Goal: Task Accomplishment & Management: Manage account settings

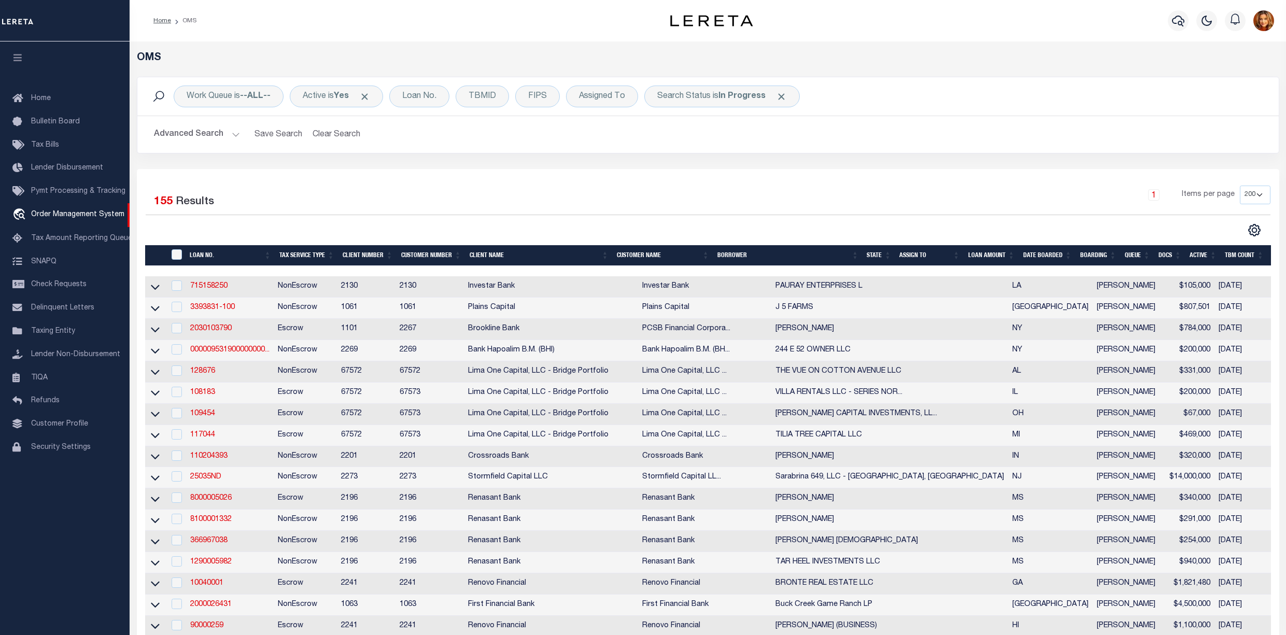
select select "200"
click at [328, 129] on button "Clear Search" at bounding box center [336, 134] width 57 height 20
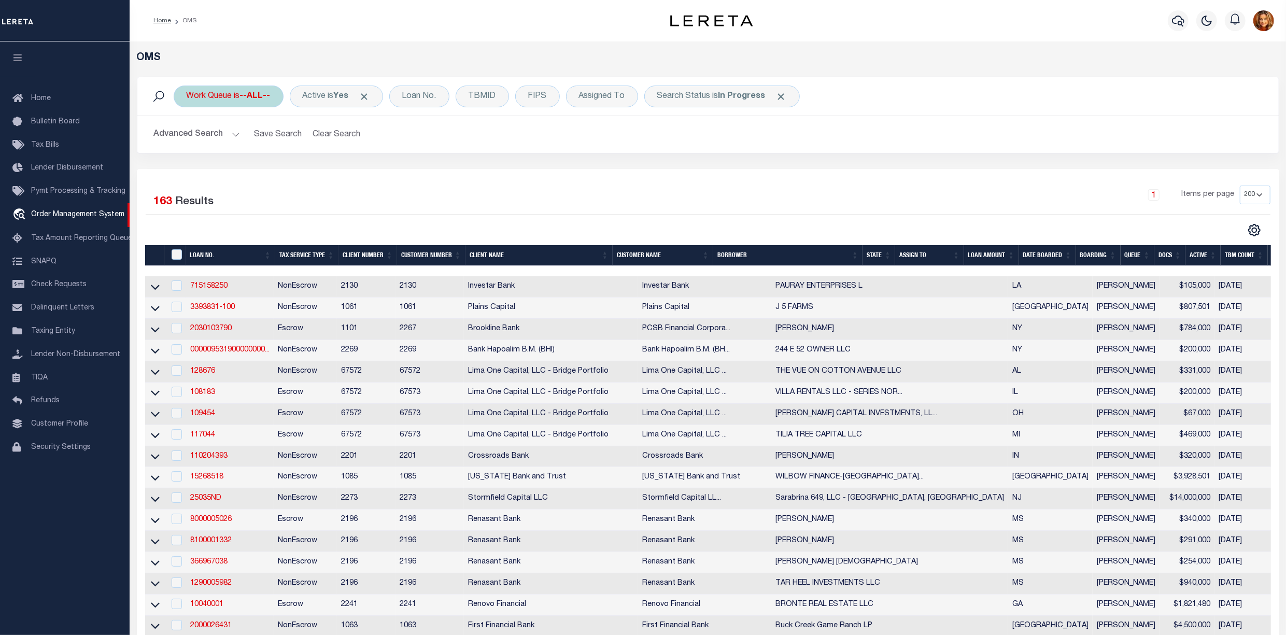
click at [255, 92] on b "--ALL--" at bounding box center [255, 96] width 31 height 8
click at [212, 145] on select "--ALL-- factRSystems General ThoughtFocus" at bounding box center [263, 147] width 152 height 20
select select "GEN"
click at [187, 138] on select "--ALL-- factRSystems General ThoughtFocus" at bounding box center [263, 147] width 152 height 20
click at [319, 171] on input "Apply" at bounding box center [324, 169] width 31 height 17
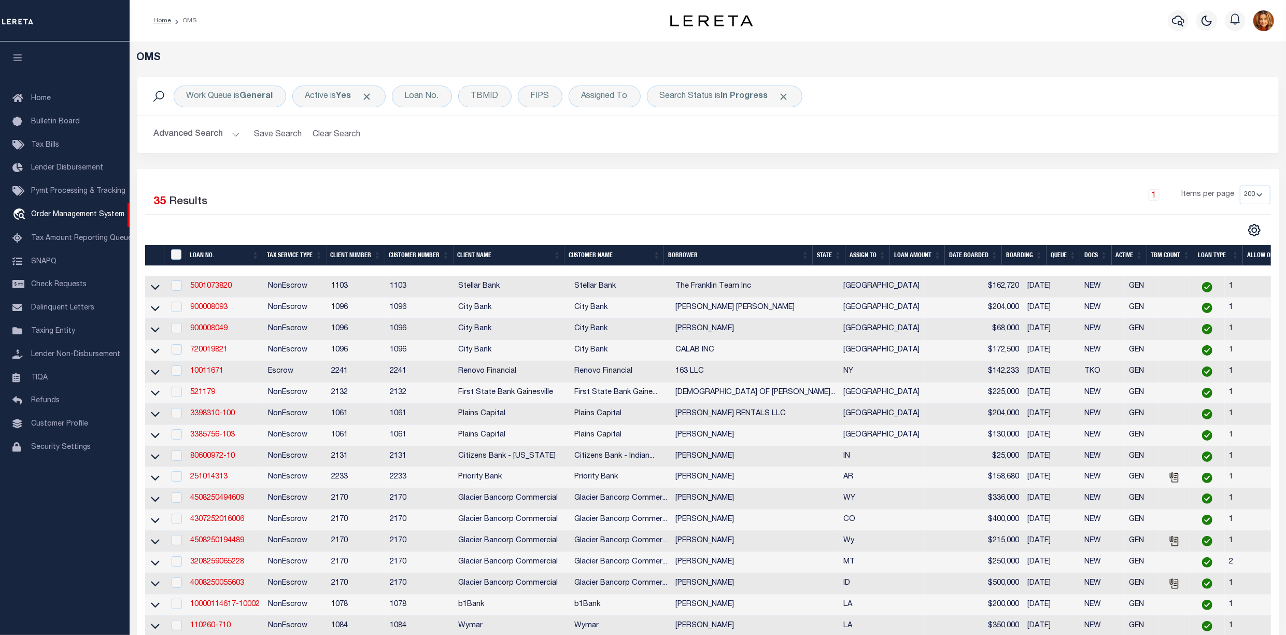
click at [828, 258] on th "State" at bounding box center [829, 255] width 33 height 21
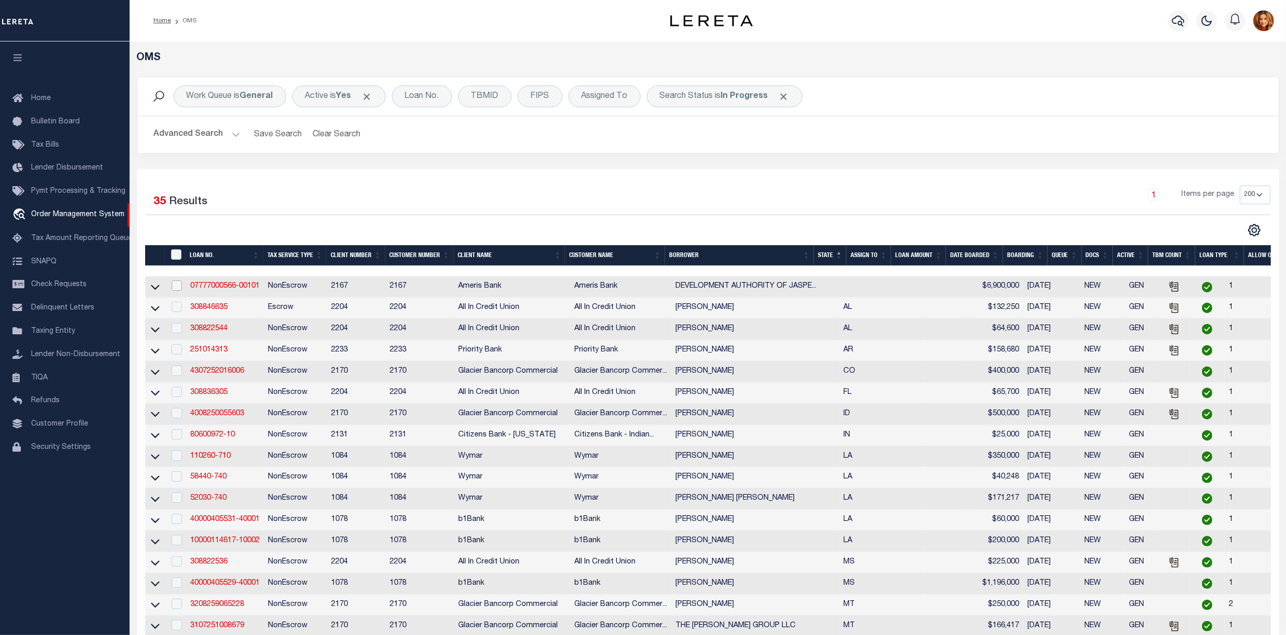
click at [175, 286] on input "checkbox" at bounding box center [177, 285] width 10 height 10
checkbox input "true"
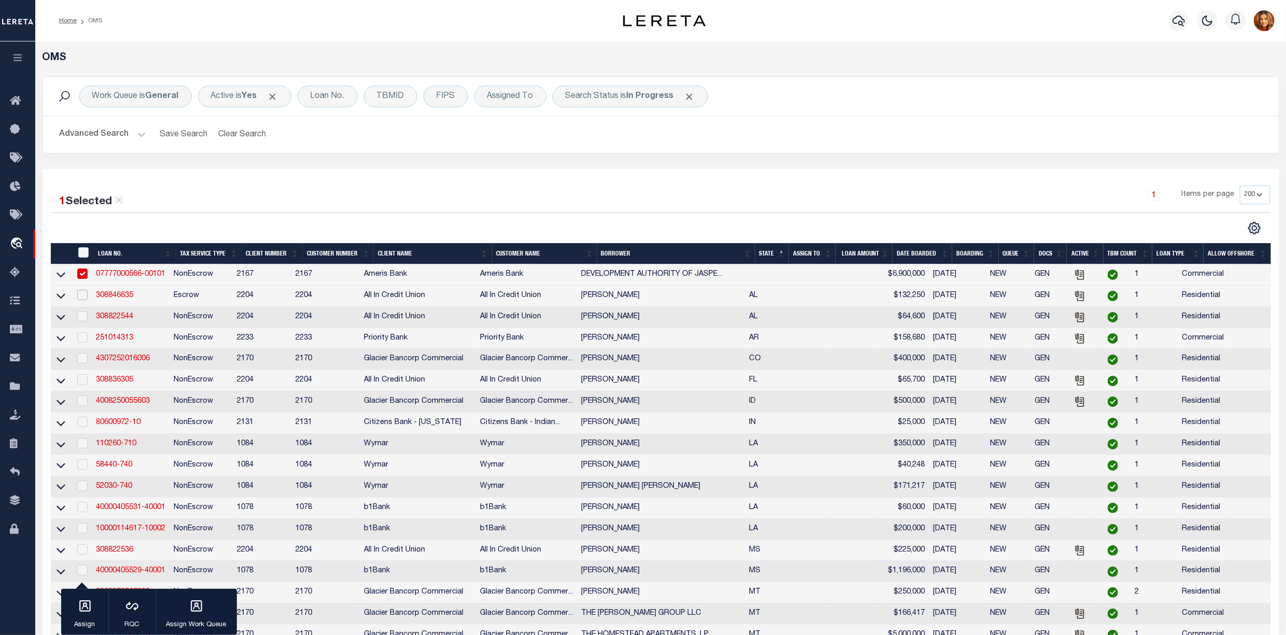
click at [86, 300] on input "checkbox" at bounding box center [82, 295] width 10 height 10
checkbox input "true"
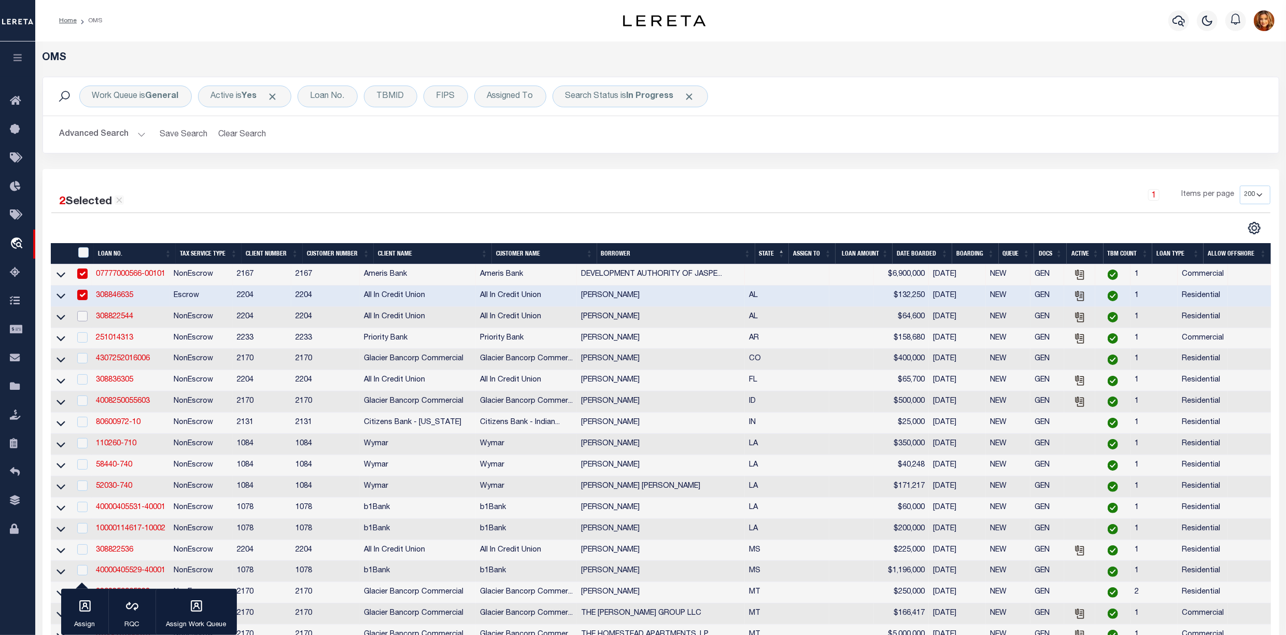
click at [83, 321] on input "checkbox" at bounding box center [82, 316] width 10 height 10
checkbox input "true"
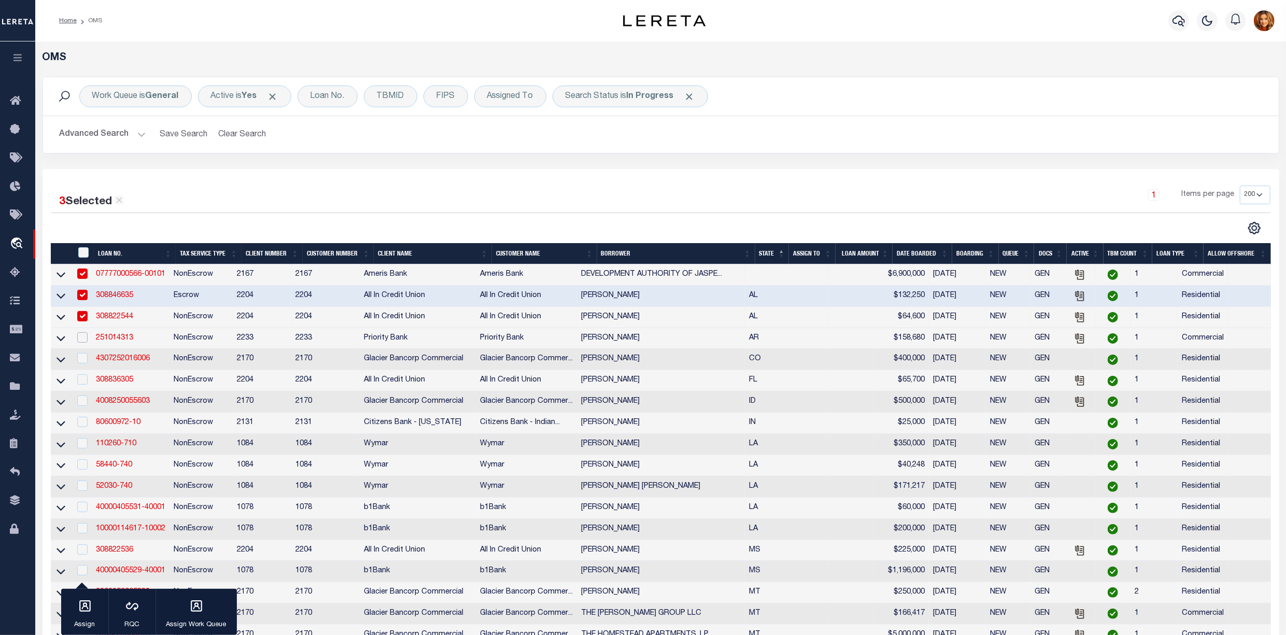
click at [83, 343] on input "checkbox" at bounding box center [82, 337] width 10 height 10
checkbox input "true"
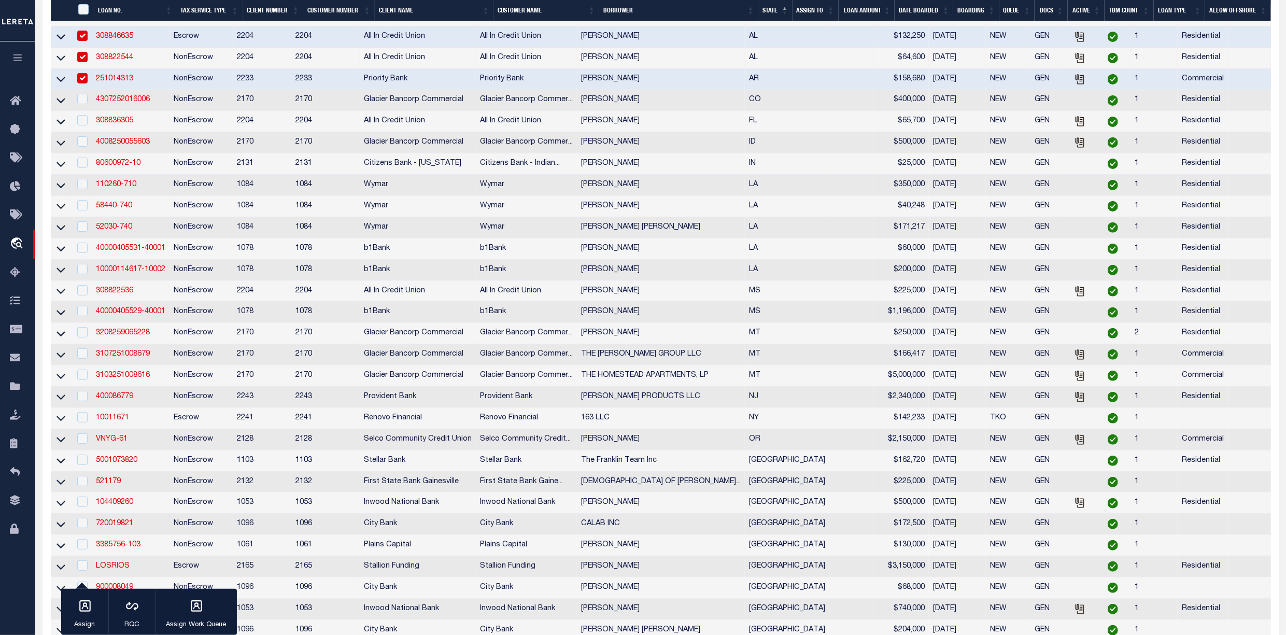
scroll to position [345, 0]
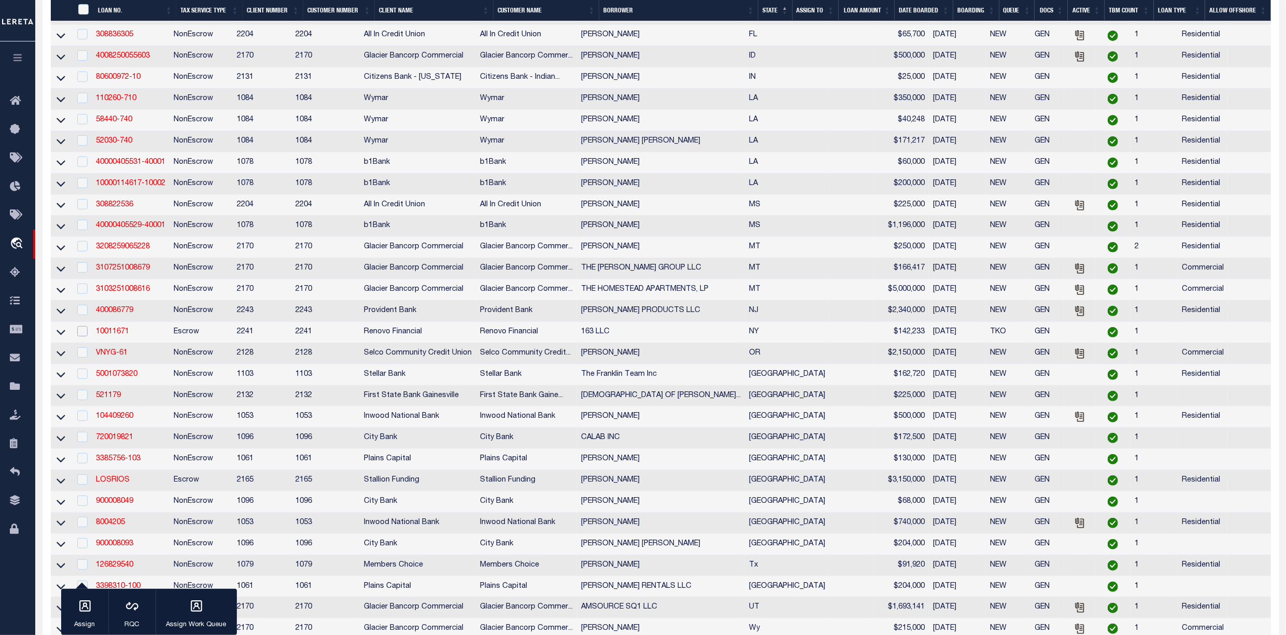
click at [84, 336] on input "checkbox" at bounding box center [82, 331] width 10 height 10
checkbox input "true"
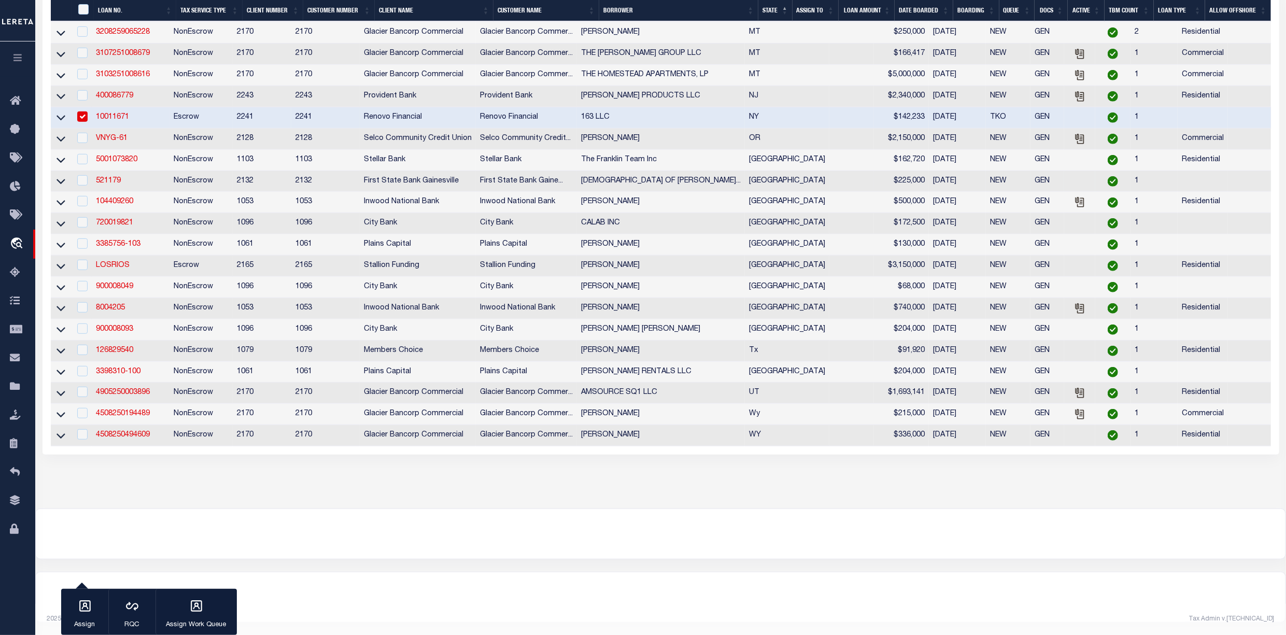
scroll to position [587, 0]
click at [77, 608] on div "button" at bounding box center [85, 607] width 26 height 26
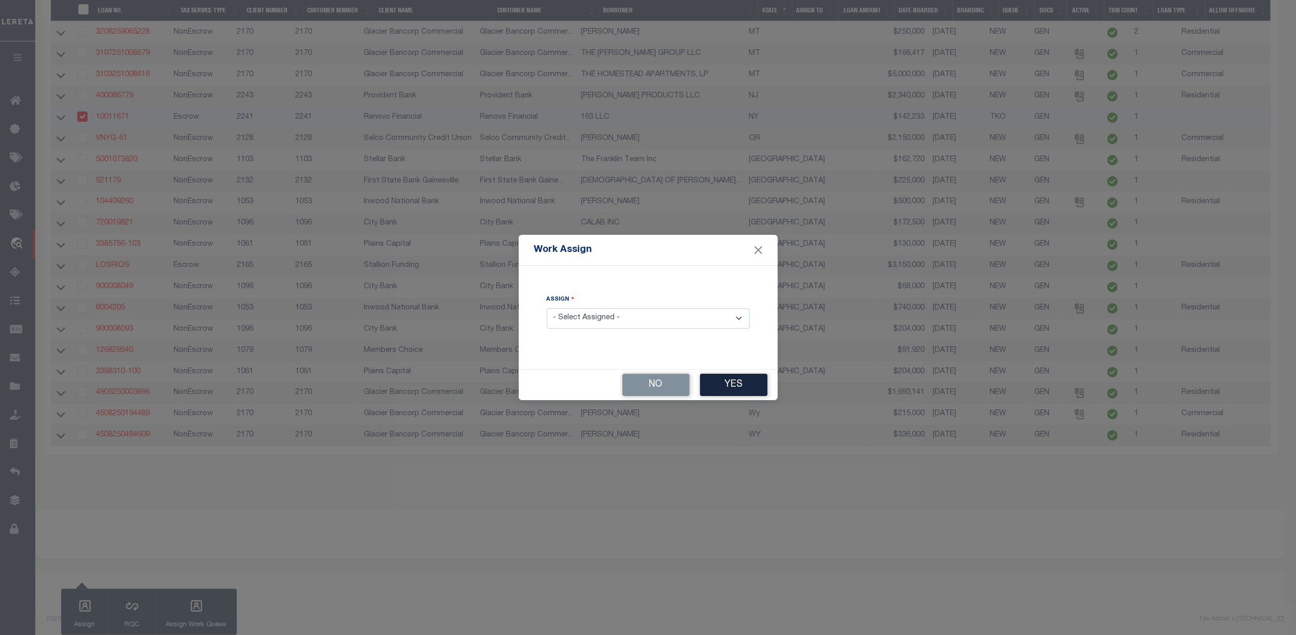
click at [589, 316] on select "- Select Assigned - --Unassigned-- [PERSON_NAME] [PERSON_NAME] [PERSON_NAME] [P…" at bounding box center [648, 318] width 203 height 20
select select "[PERSON_NAME]"
click at [547, 308] on select "- Select Assigned - --Unassigned-- [PERSON_NAME] [PERSON_NAME] [PERSON_NAME] [P…" at bounding box center [648, 318] width 203 height 20
click at [729, 380] on button "Yes" at bounding box center [733, 385] width 67 height 22
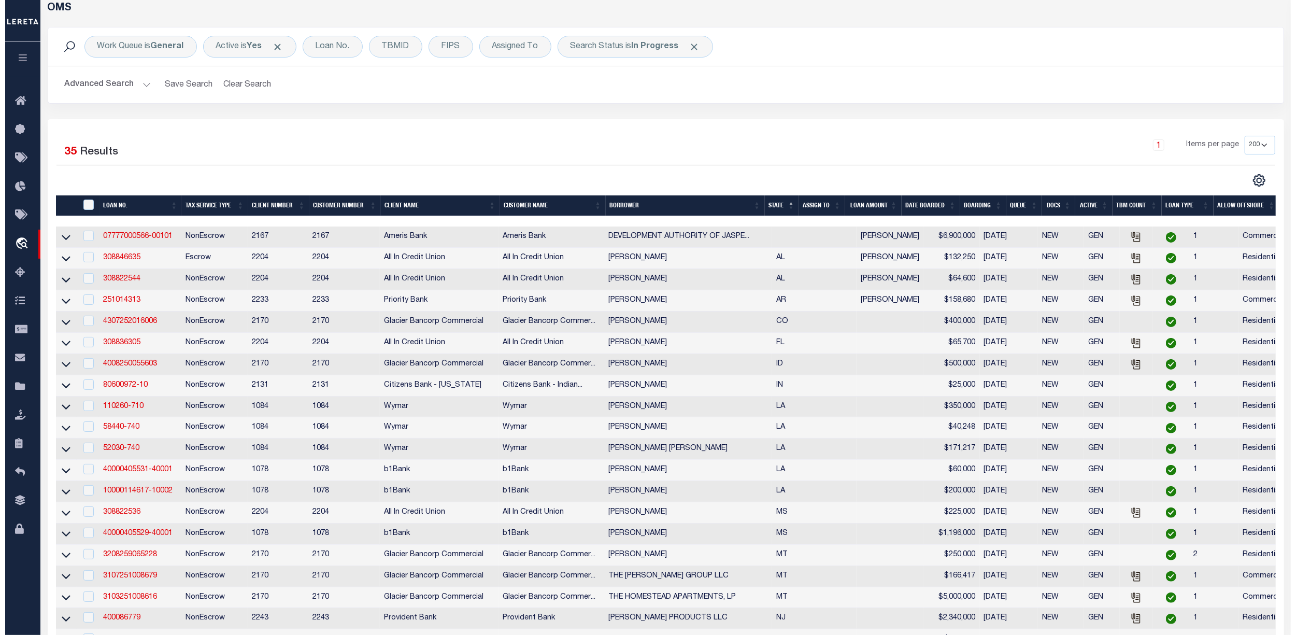
scroll to position [0, 0]
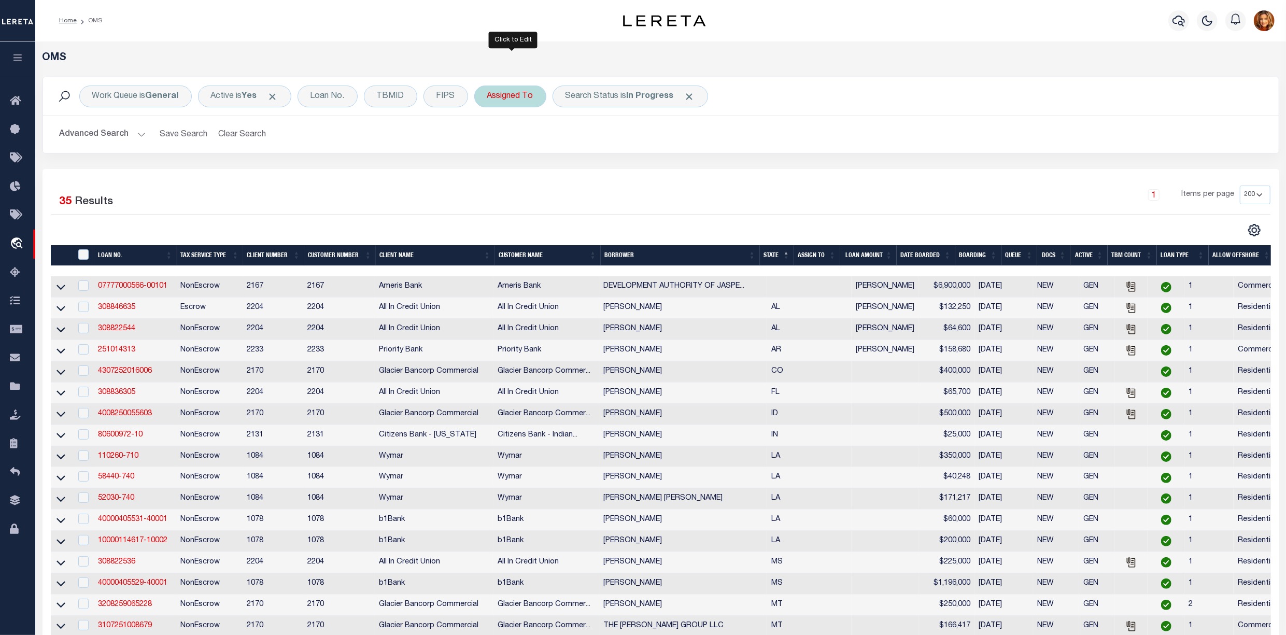
click at [498, 96] on div "Assigned To" at bounding box center [510, 97] width 72 height 22
click at [519, 144] on select "--Unassigned-- [PERSON_NAME] [PERSON_NAME] [PERSON_NAME] [PERSON_NAME], [PERSON…" at bounding box center [564, 147] width 152 height 20
select select "[PERSON_NAME]"
click at [490, 138] on select "--Unassigned-- [PERSON_NAME] [PERSON_NAME] [PERSON_NAME] [PERSON_NAME], [PERSON…" at bounding box center [564, 147] width 152 height 20
click at [630, 174] on input "Apply" at bounding box center [625, 169] width 31 height 17
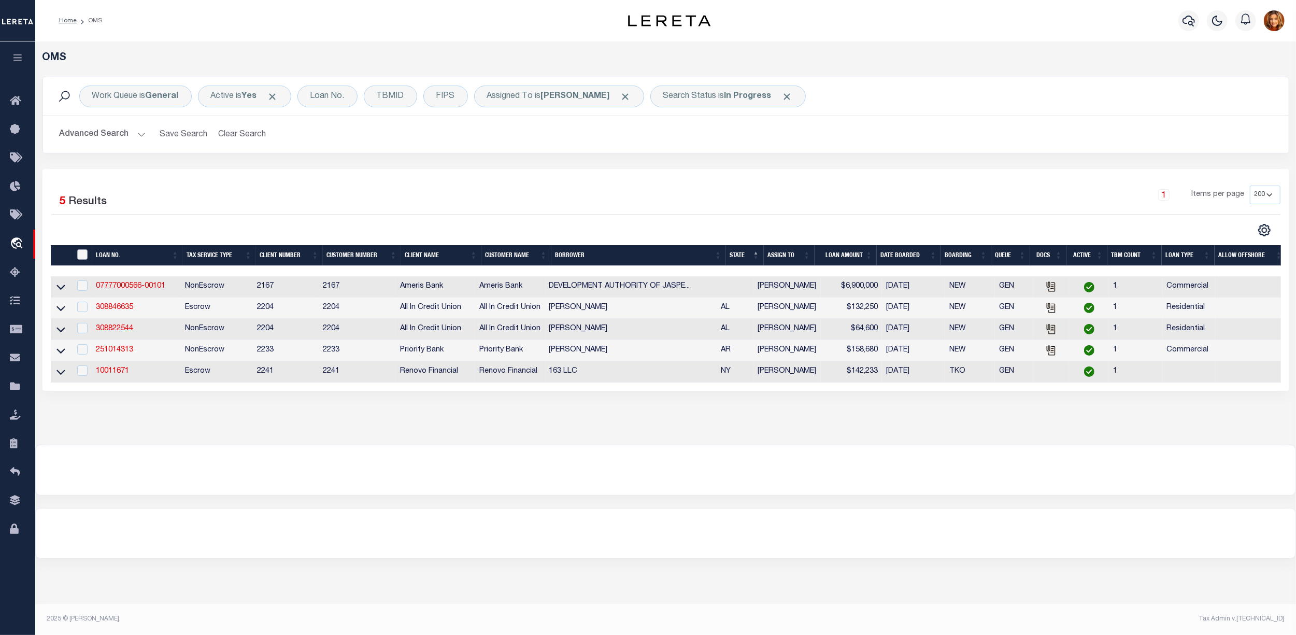
click at [79, 255] on input "" at bounding box center [82, 254] width 10 height 10
checkbox input "true"
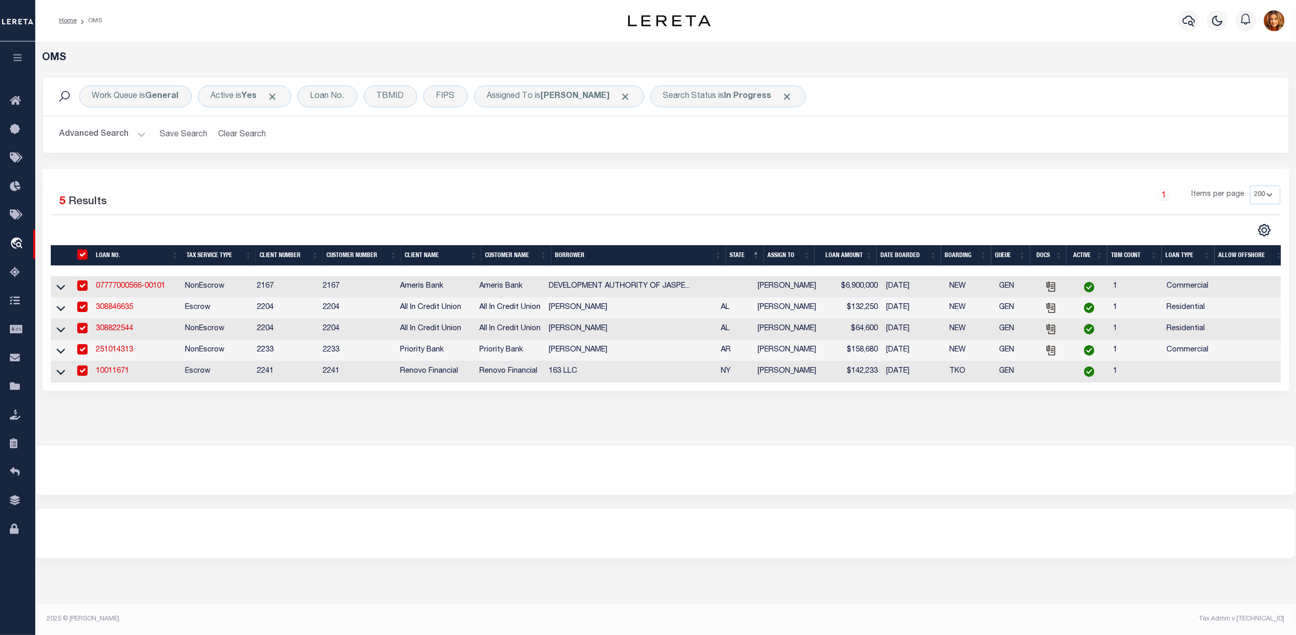
checkbox input "true"
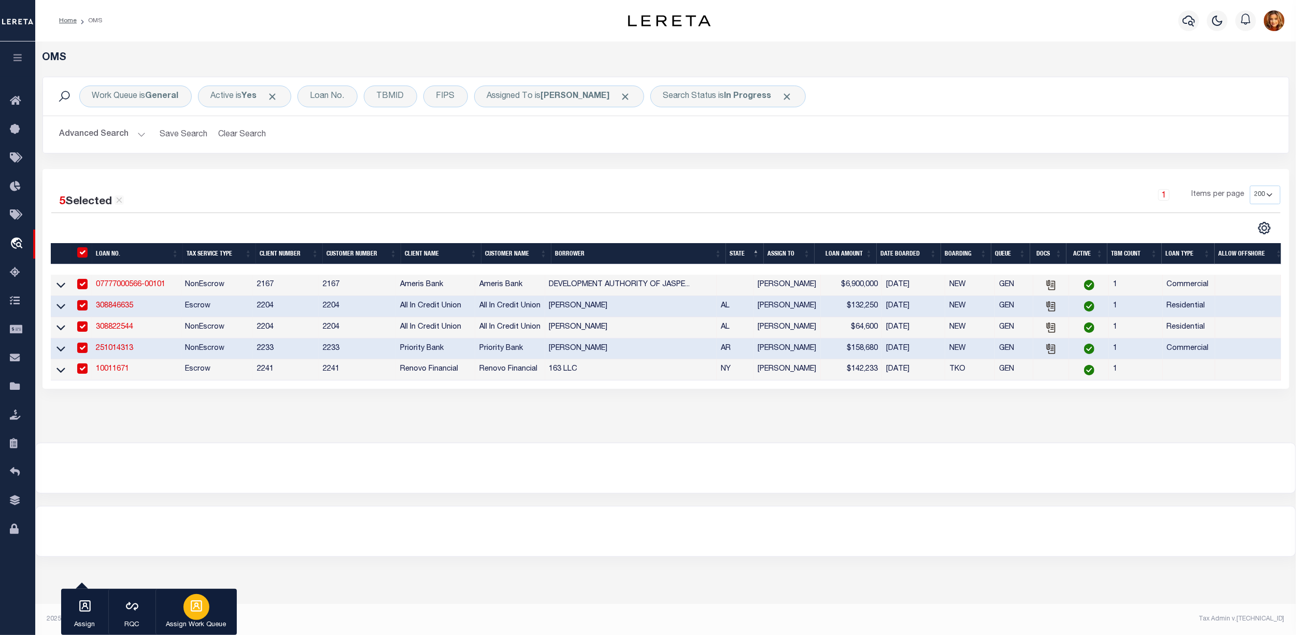
click at [195, 614] on div "button" at bounding box center [197, 607] width 26 height 26
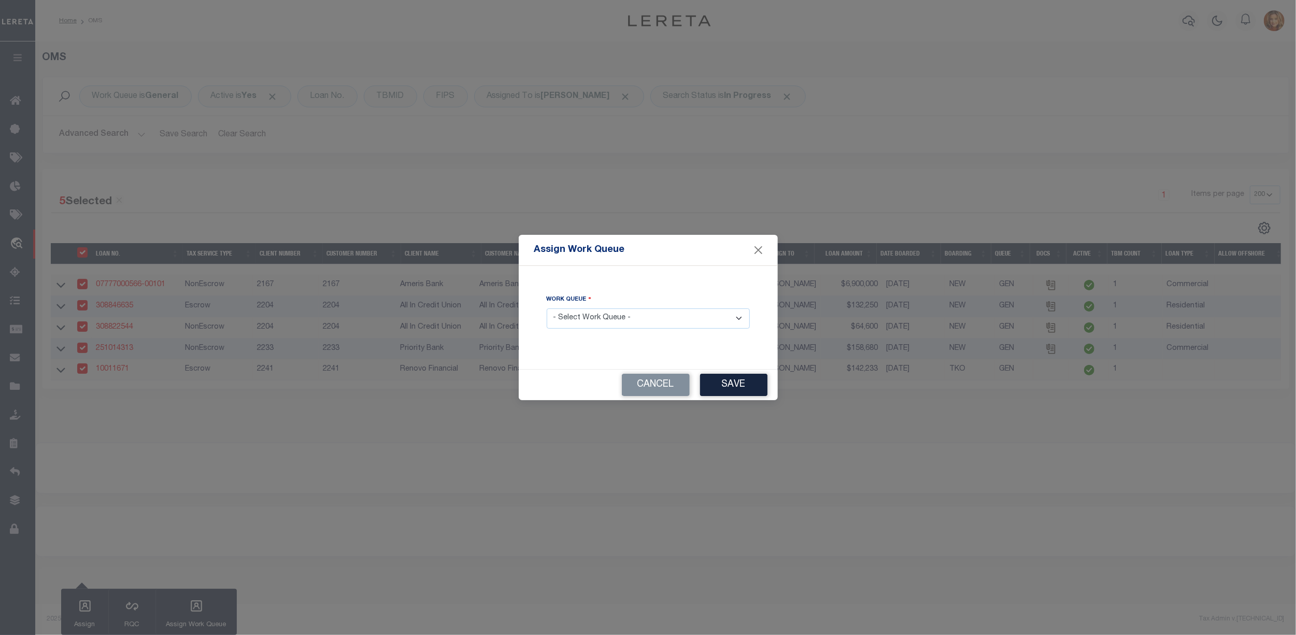
click at [636, 319] on select "- Select Work Queue - factRSystems General ThoughtFocus" at bounding box center [648, 318] width 203 height 20
select select "FAC"
click at [547, 308] on select "- Select Work Queue - factRSystems General ThoughtFocus" at bounding box center [648, 318] width 203 height 20
click at [737, 388] on button "Save" at bounding box center [733, 385] width 67 height 22
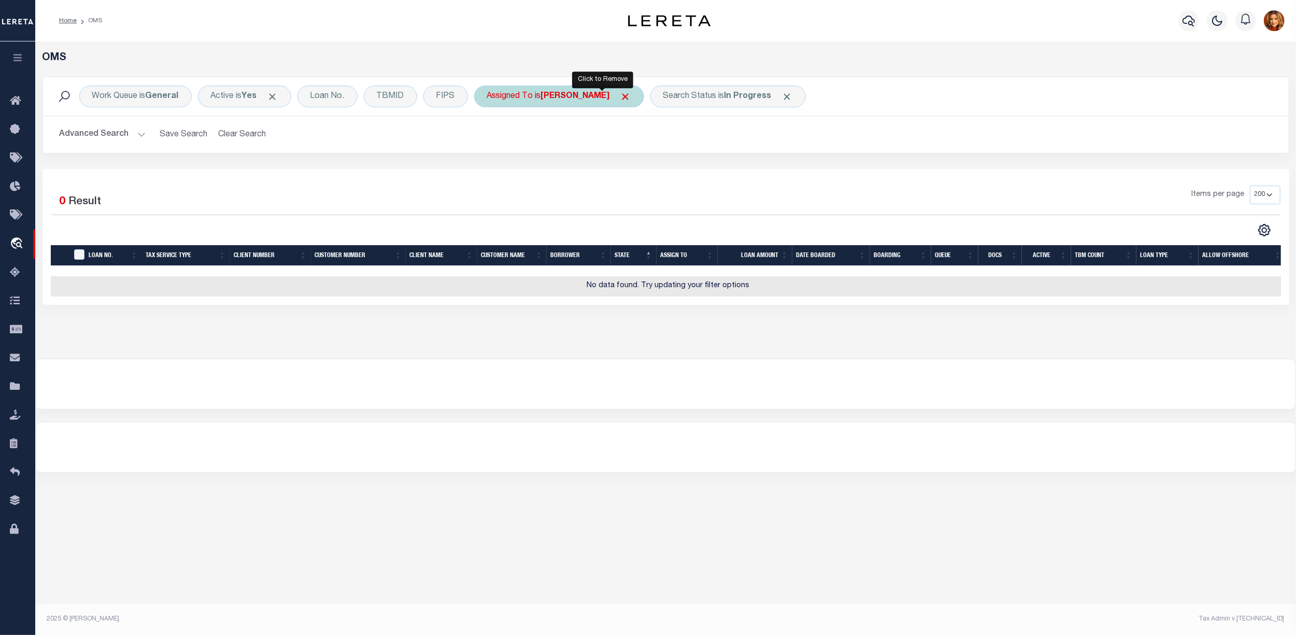
click at [620, 96] on span "Click to Remove" at bounding box center [625, 96] width 11 height 11
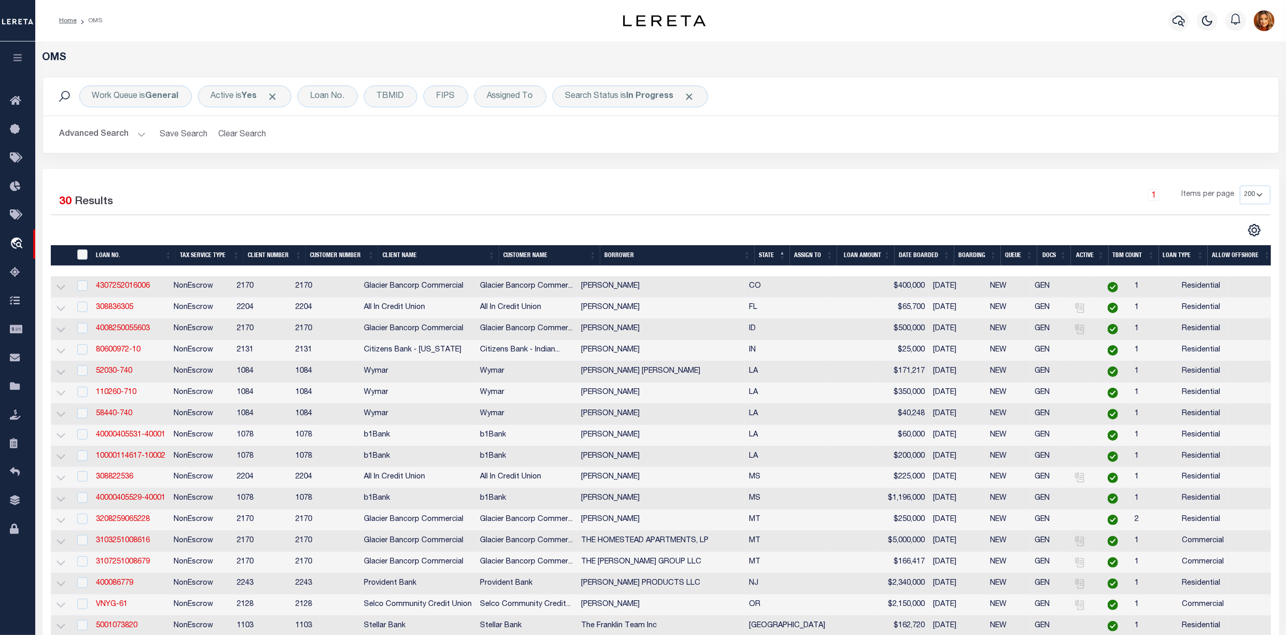
click at [83, 253] on input "" at bounding box center [82, 254] width 10 height 10
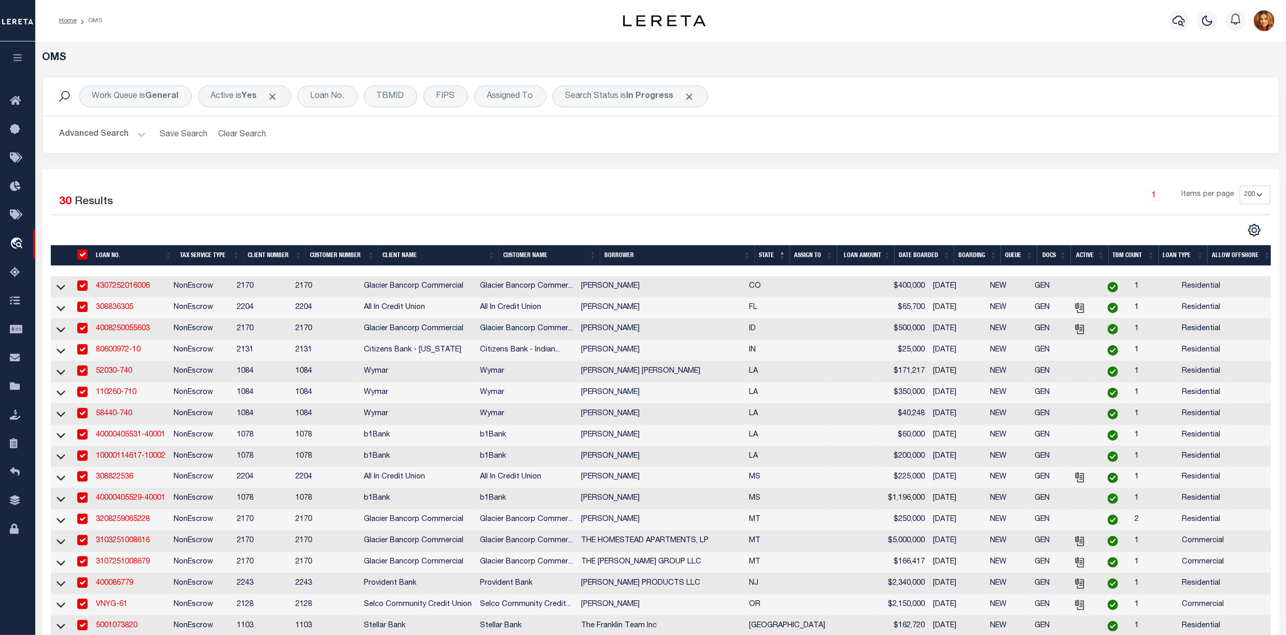
checkbox input "true"
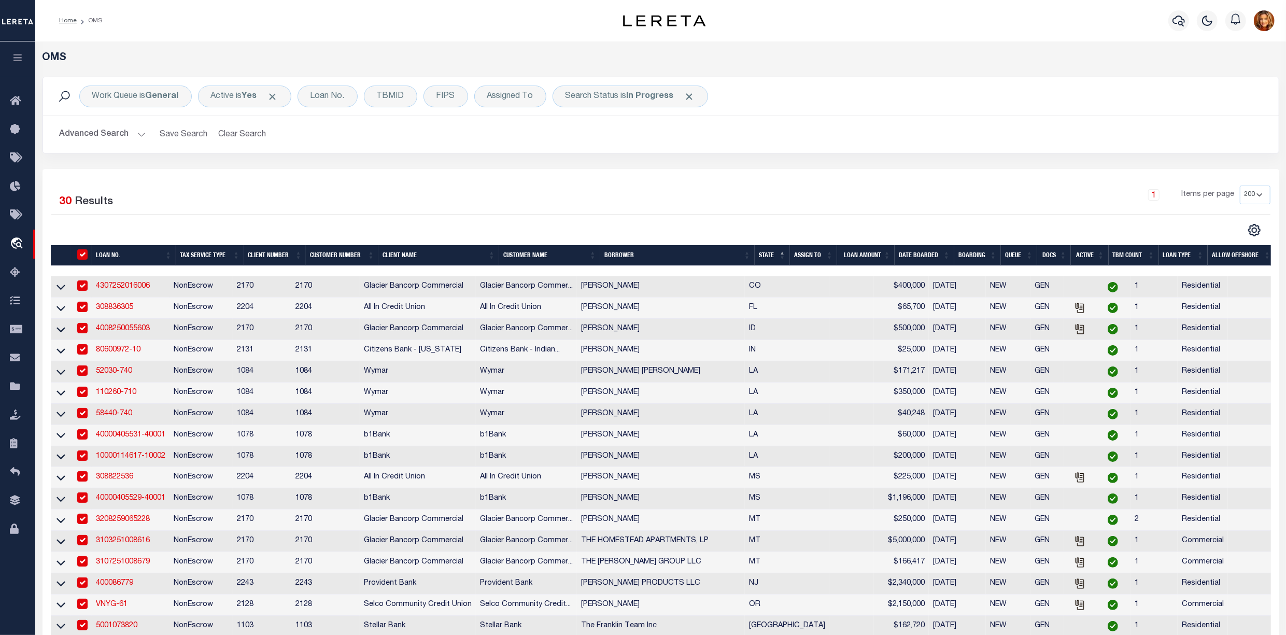
checkbox input "true"
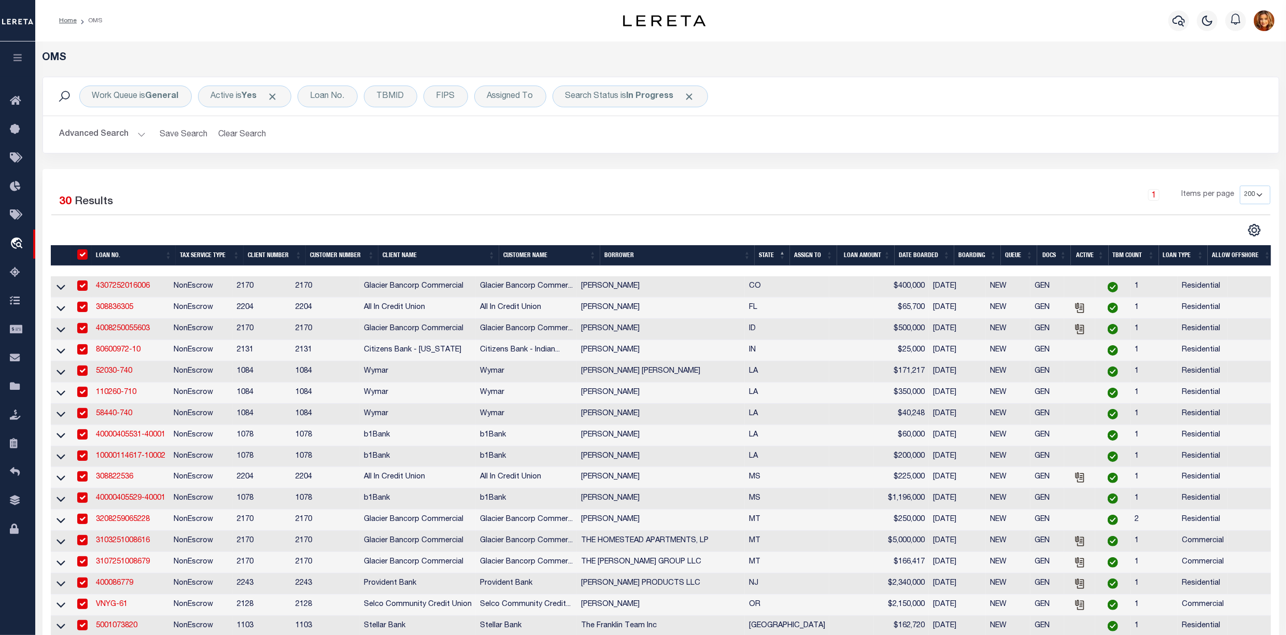
checkbox input "true"
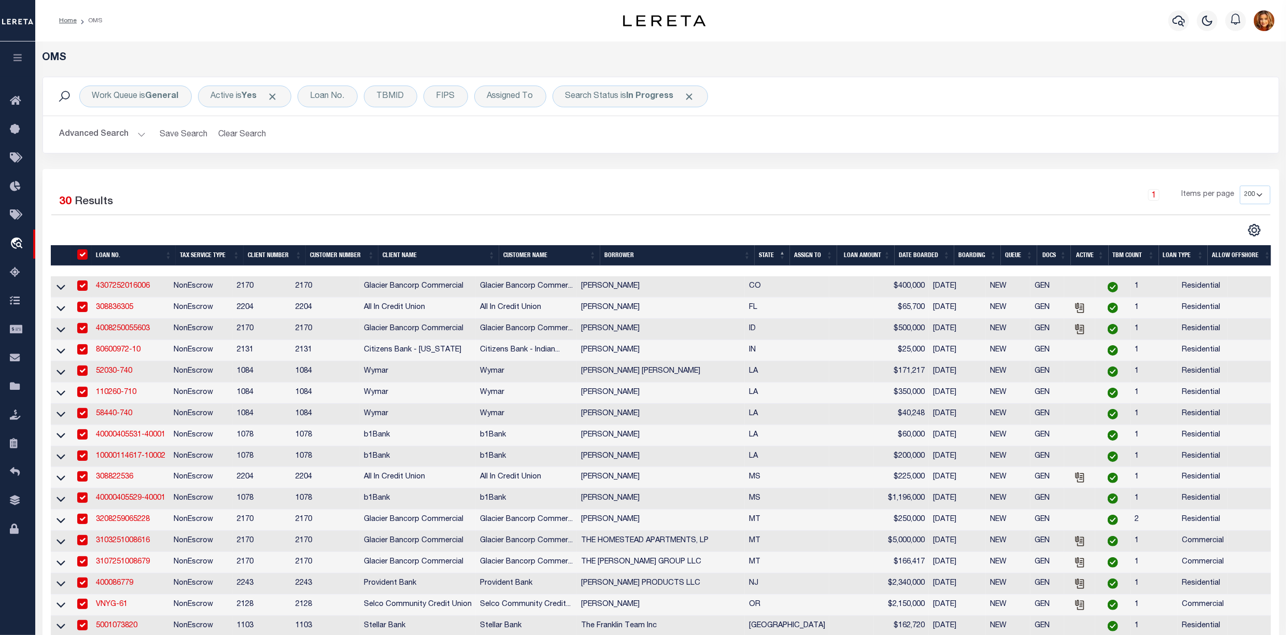
checkbox input "true"
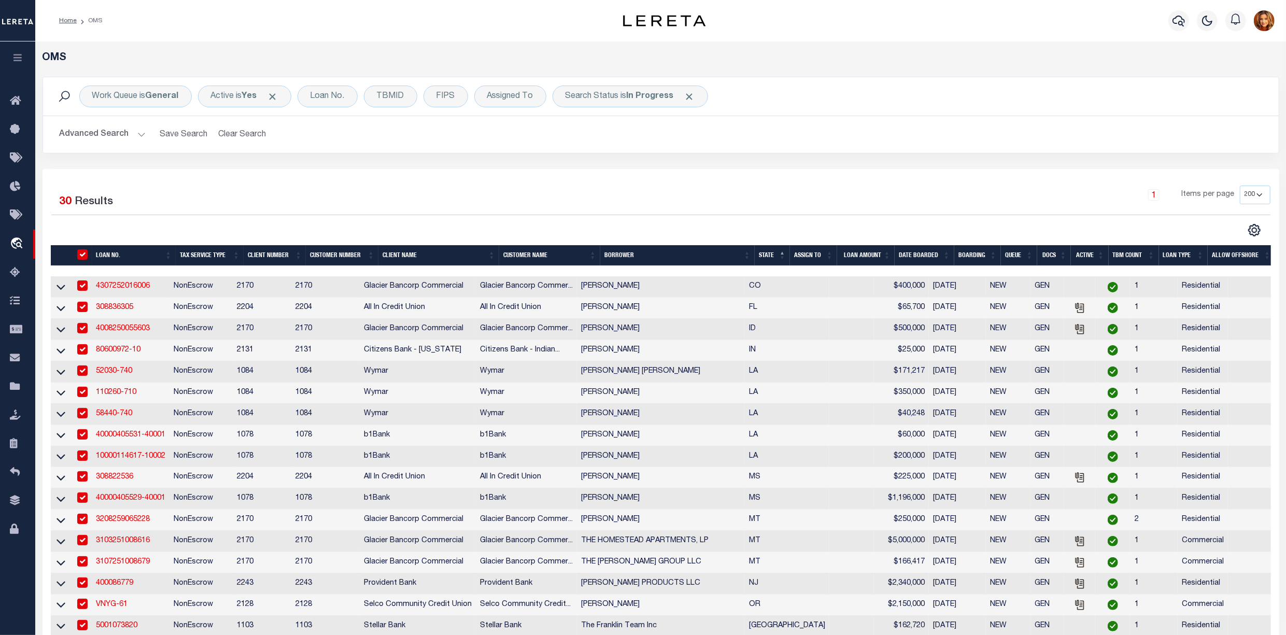
checkbox input "true"
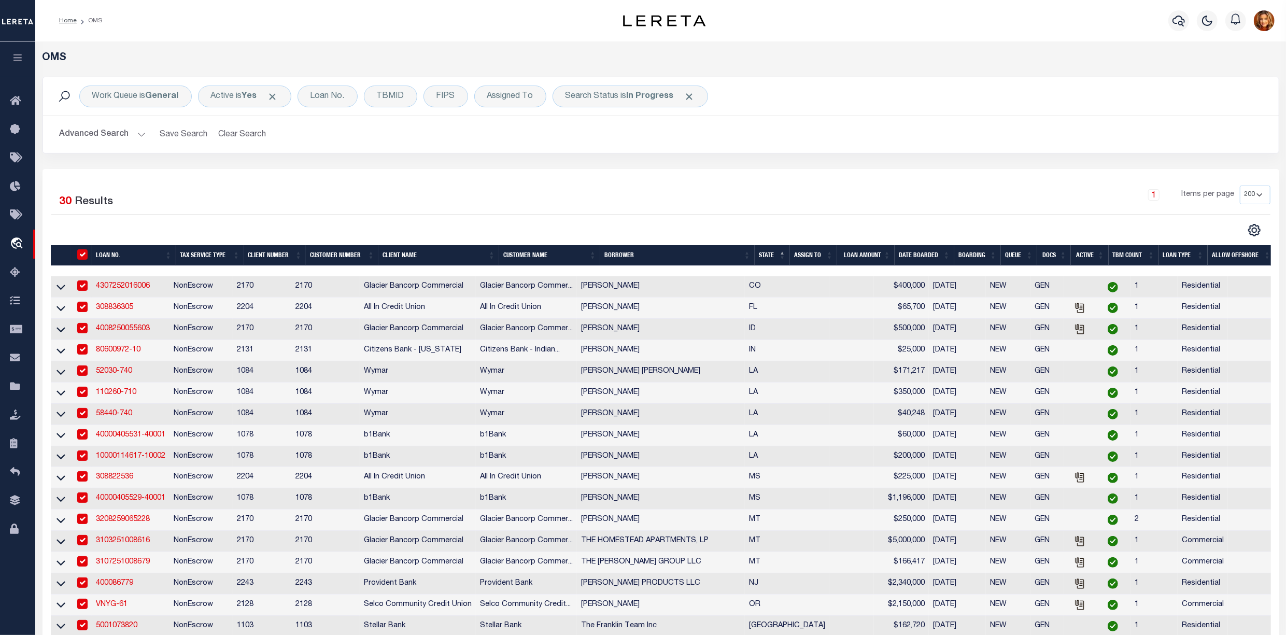
checkbox input "true"
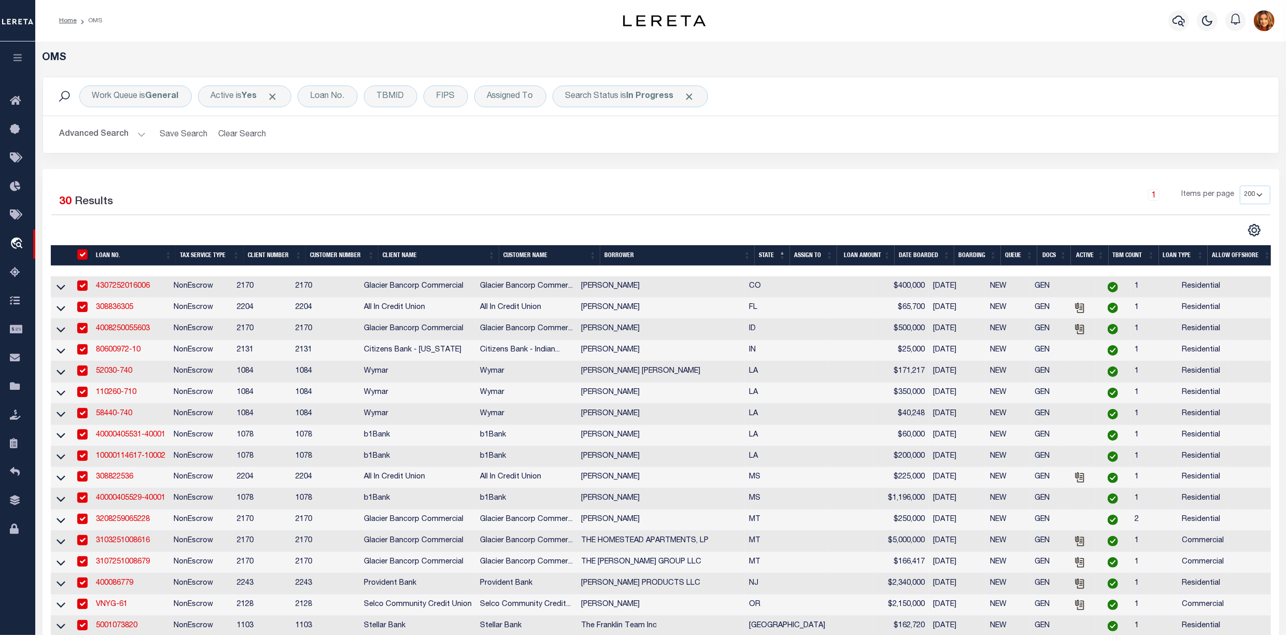
checkbox input "true"
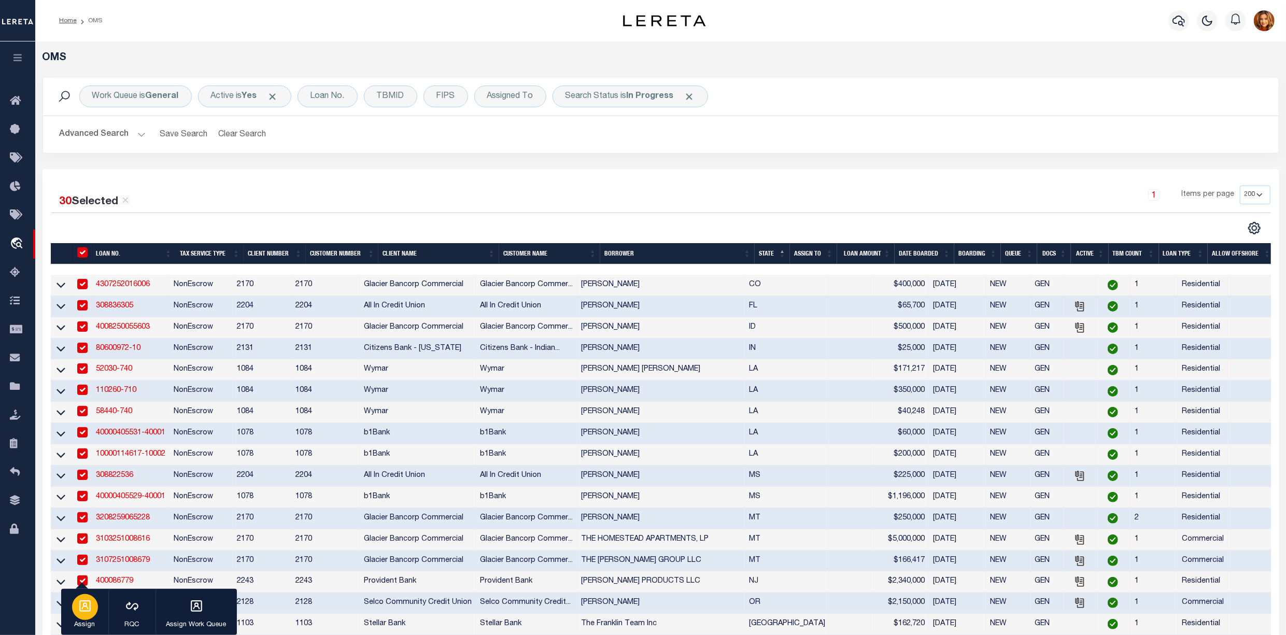
click at [84, 609] on icon "button" at bounding box center [84, 605] width 13 height 13
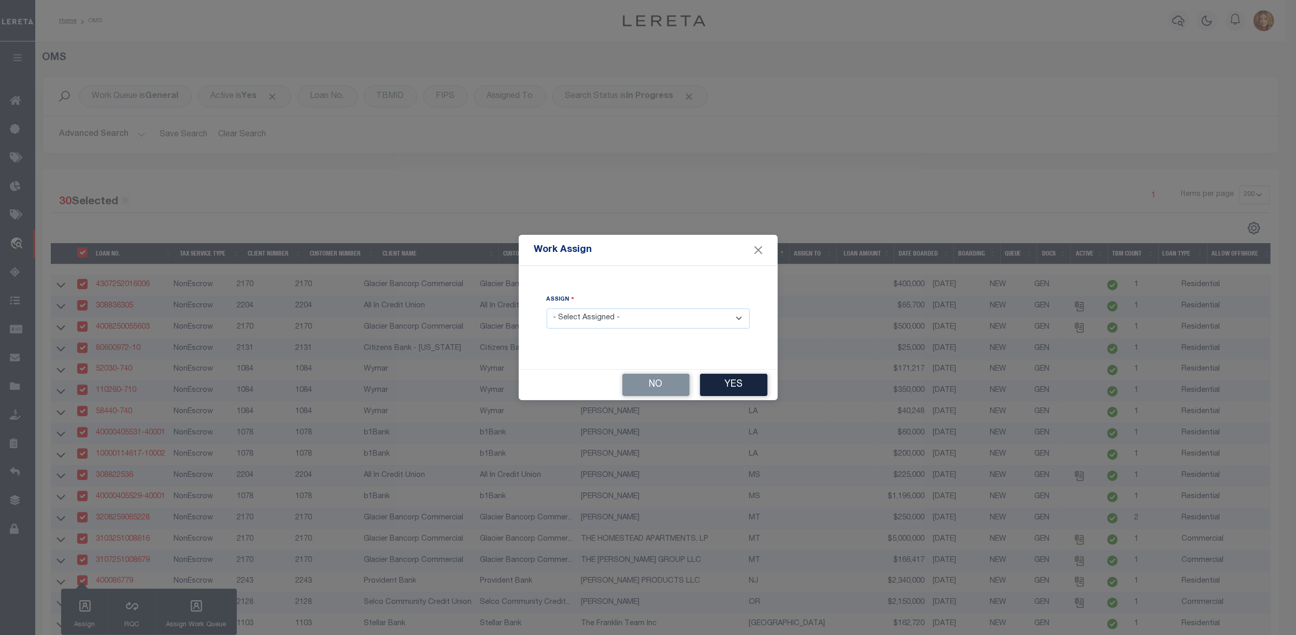
click at [610, 320] on select "- Select Assigned - --Unassigned-- [PERSON_NAME] [PERSON_NAME] [PERSON_NAME] [P…" at bounding box center [648, 318] width 203 height 20
select select "[PERSON_NAME]"
click at [547, 308] on select "- Select Assigned - --Unassigned-- [PERSON_NAME] [PERSON_NAME] [PERSON_NAME] [P…" at bounding box center [648, 318] width 203 height 20
click at [719, 382] on button "Yes" at bounding box center [733, 385] width 67 height 22
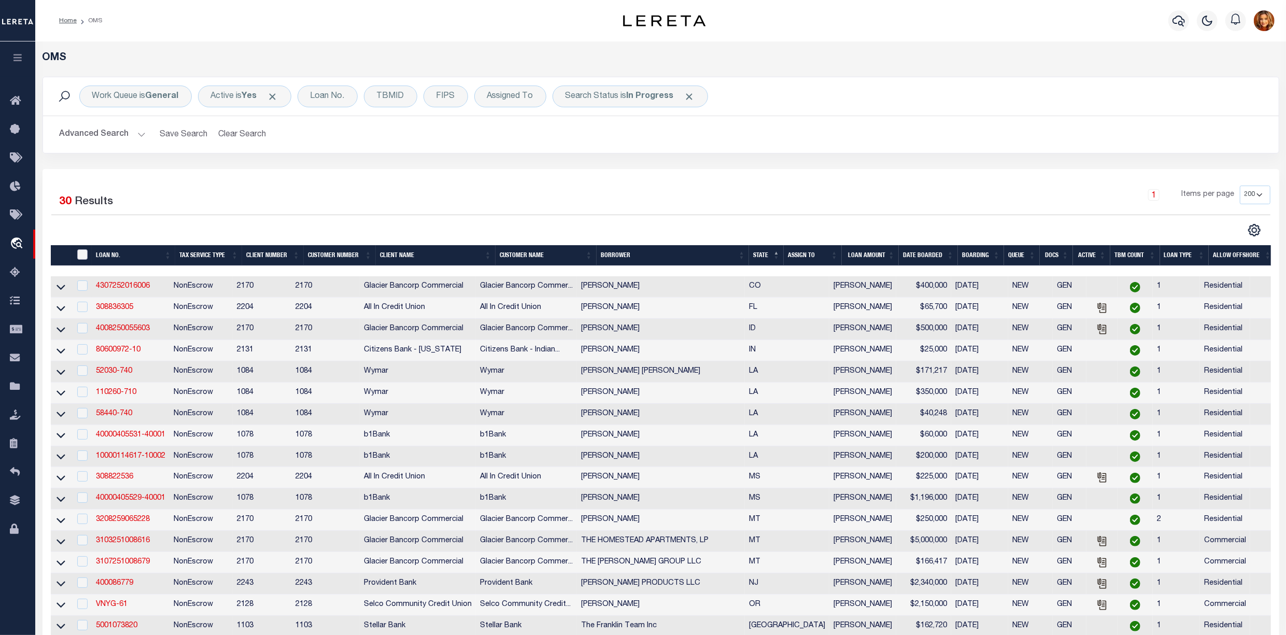
click at [81, 257] on input "" at bounding box center [82, 254] width 10 height 10
checkbox input "true"
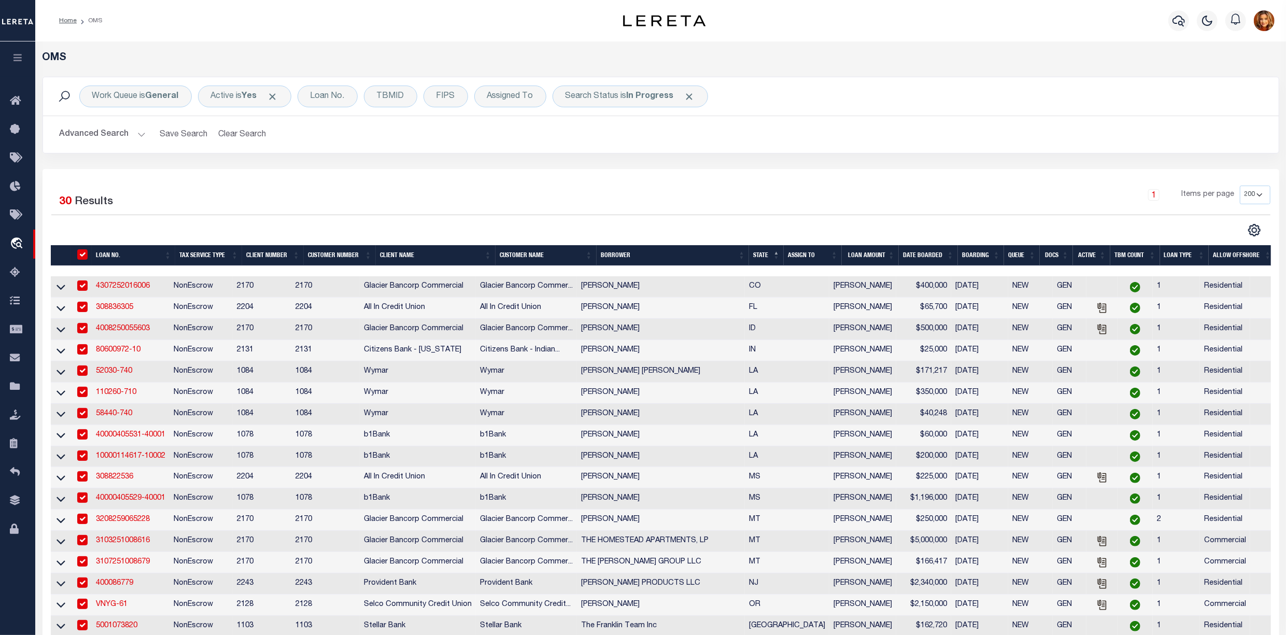
checkbox input "true"
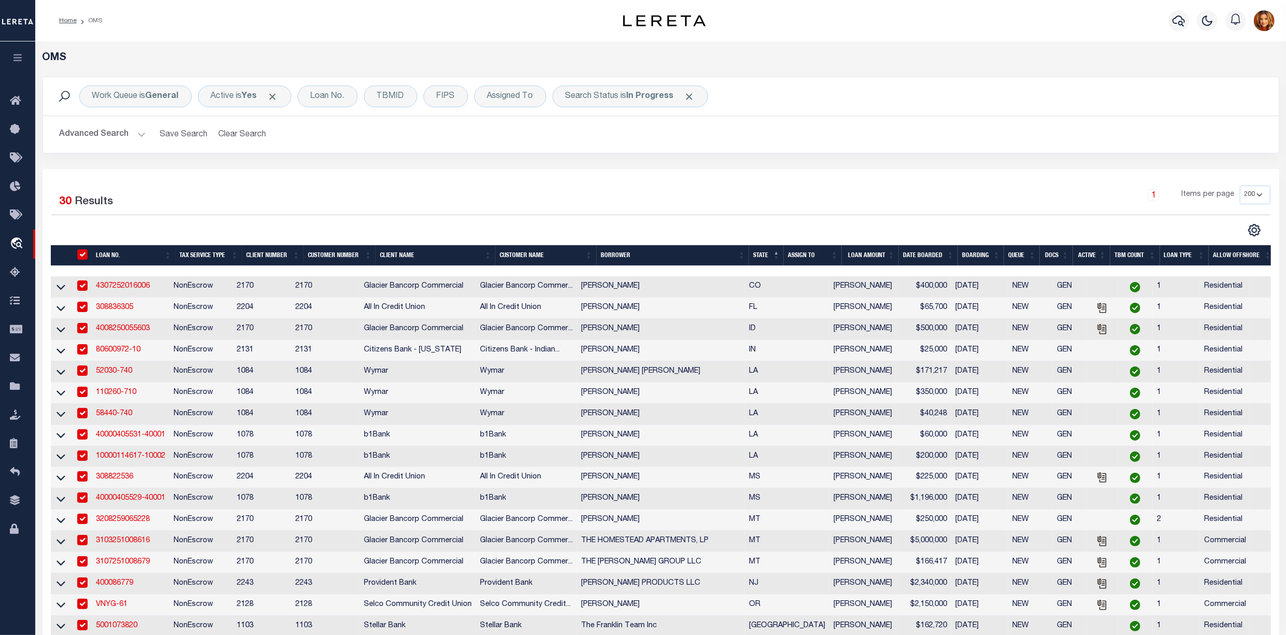
checkbox input "true"
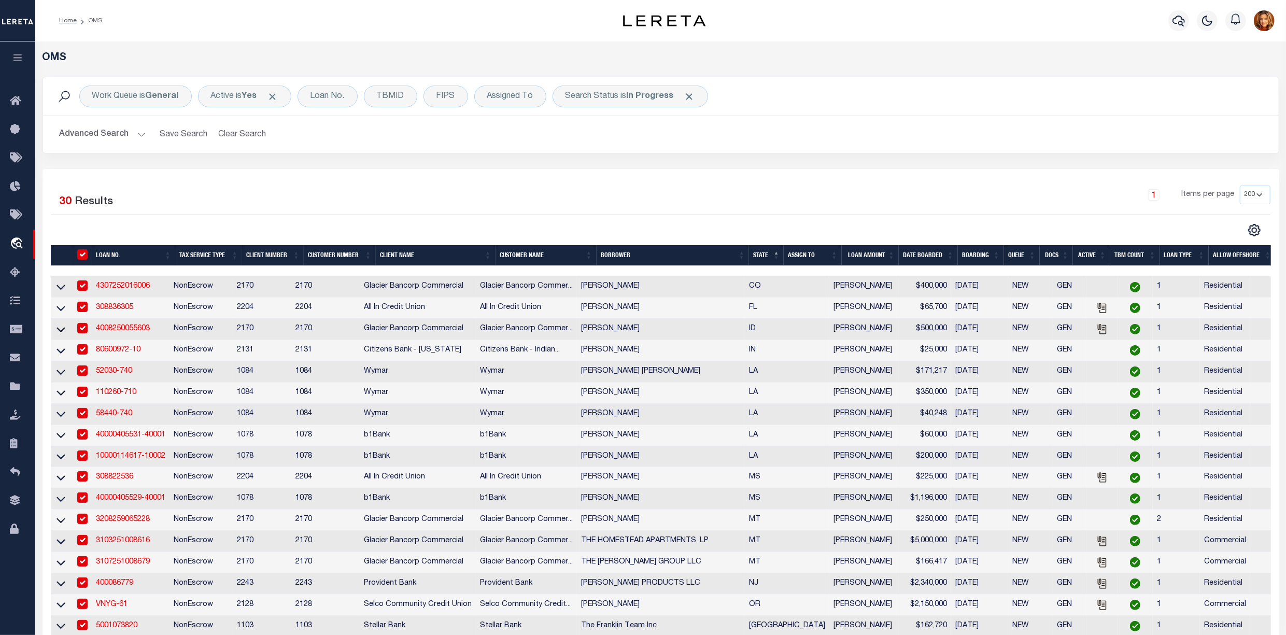
checkbox input "true"
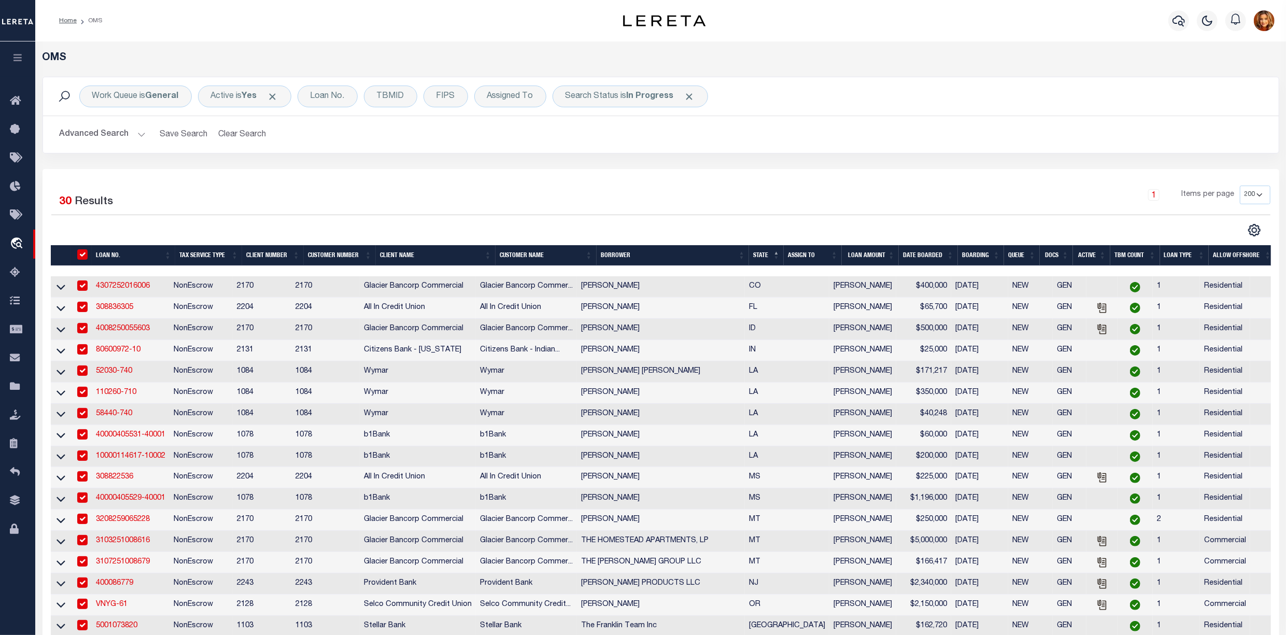
checkbox input "true"
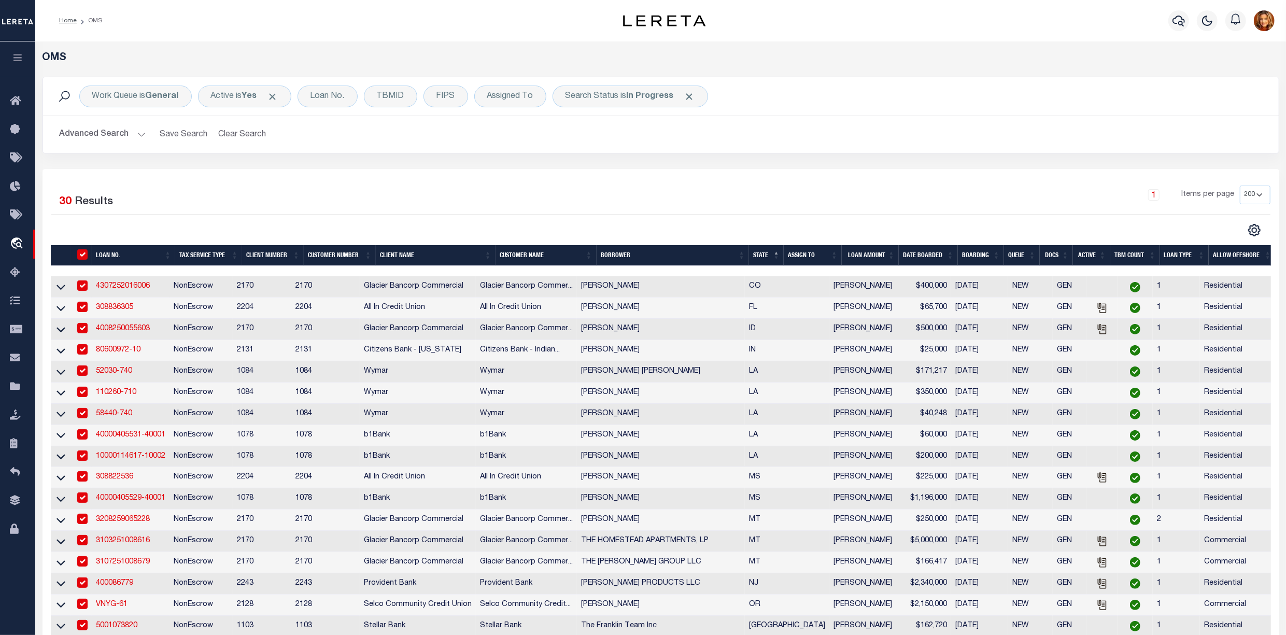
checkbox input "true"
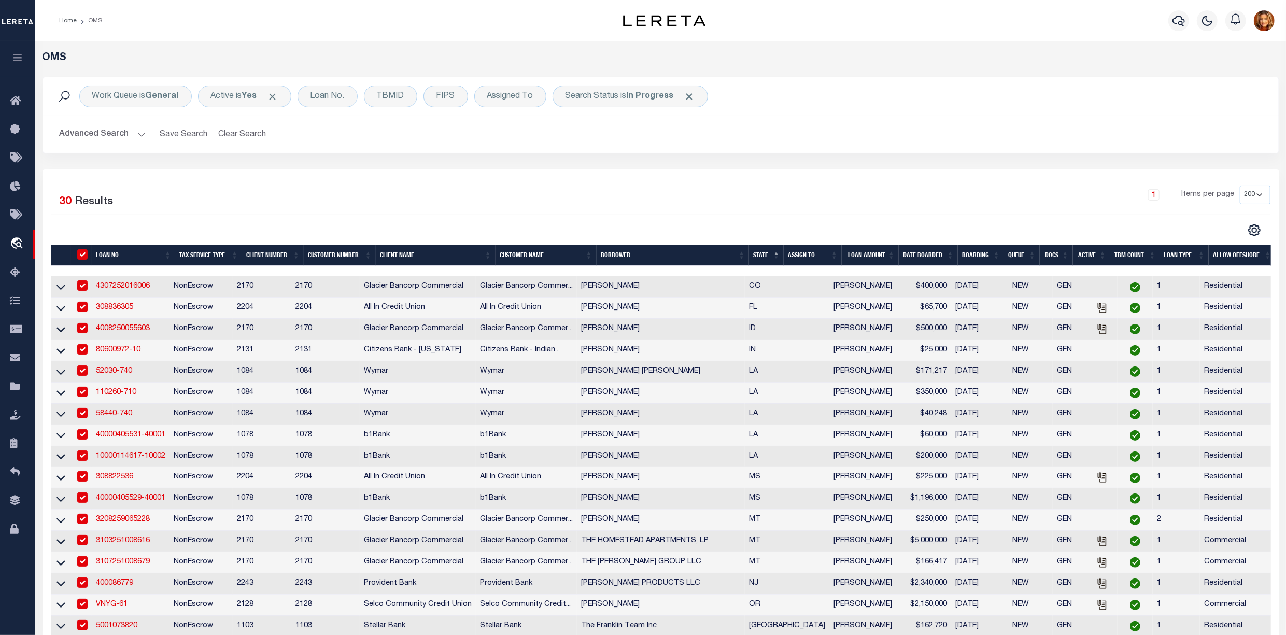
checkbox input "true"
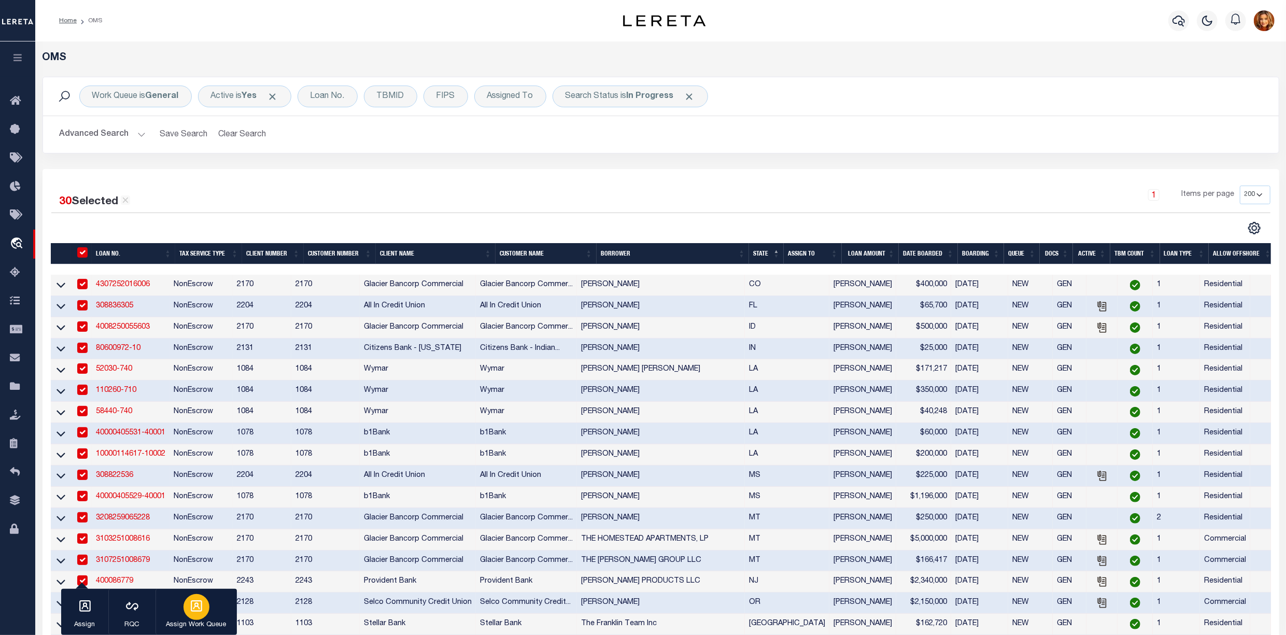
click at [185, 602] on div "button" at bounding box center [197, 607] width 26 height 26
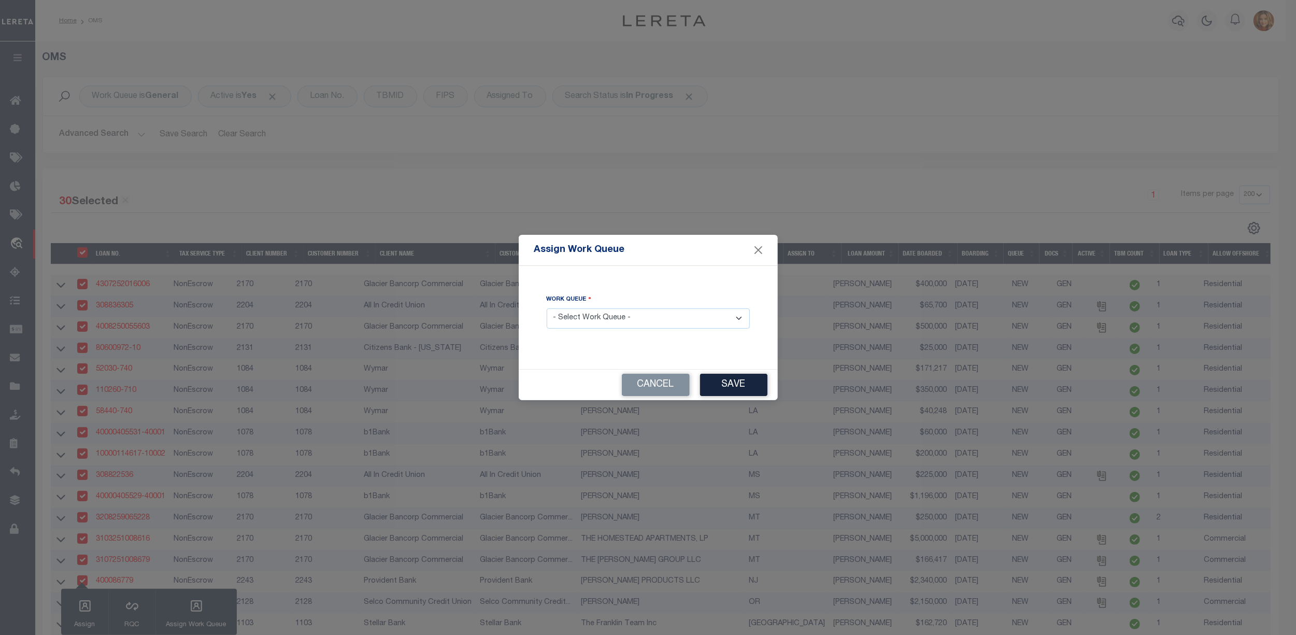
click at [637, 318] on select "- Select Work Queue - factRSystems General ThoughtFocus" at bounding box center [648, 318] width 203 height 20
select select "THF"
click at [547, 308] on select "- Select Work Queue - factRSystems General ThoughtFocus" at bounding box center [648, 318] width 203 height 20
click at [747, 380] on button "Save" at bounding box center [733, 385] width 67 height 22
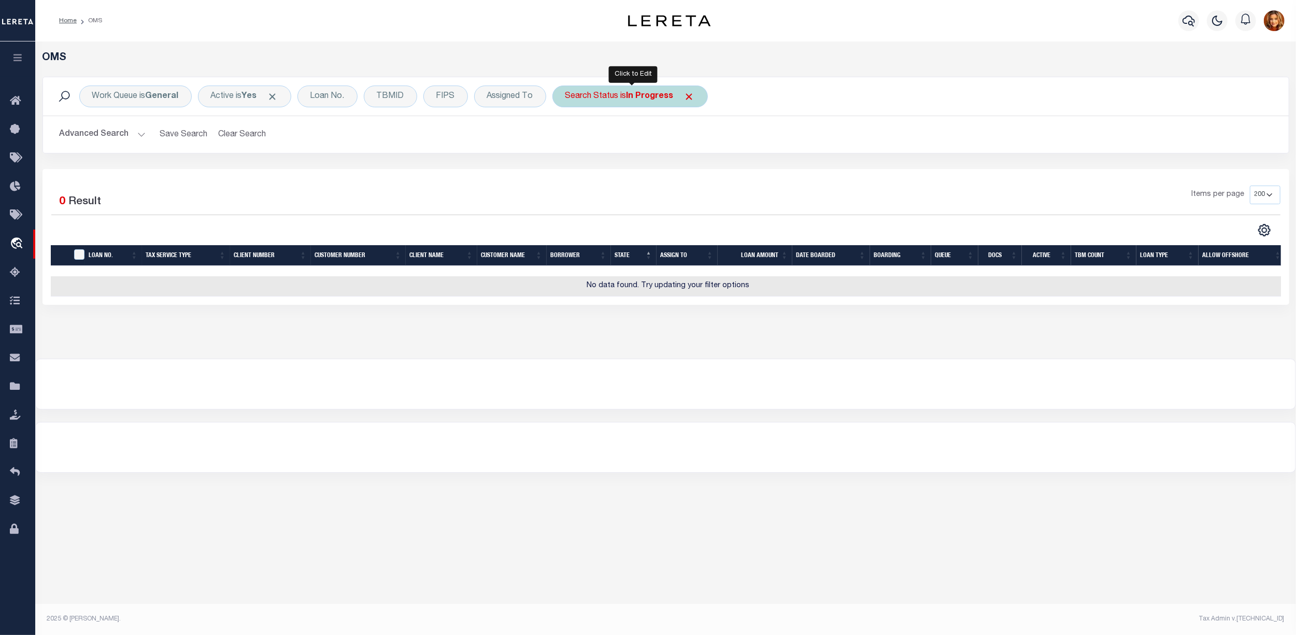
click at [642, 96] on b "In Progress" at bounding box center [650, 96] width 47 height 8
click at [588, 147] on select "Automated Search Bad Parcel Complete Duplicate Parcel High Dollar Reporting In …" at bounding box center [642, 147] width 152 height 20
select select "RD"
click at [568, 138] on select "Automated Search Bad Parcel Complete Duplicate Parcel High Dollar Reporting In …" at bounding box center [642, 147] width 152 height 20
click at [705, 171] on input "Apply" at bounding box center [703, 169] width 31 height 17
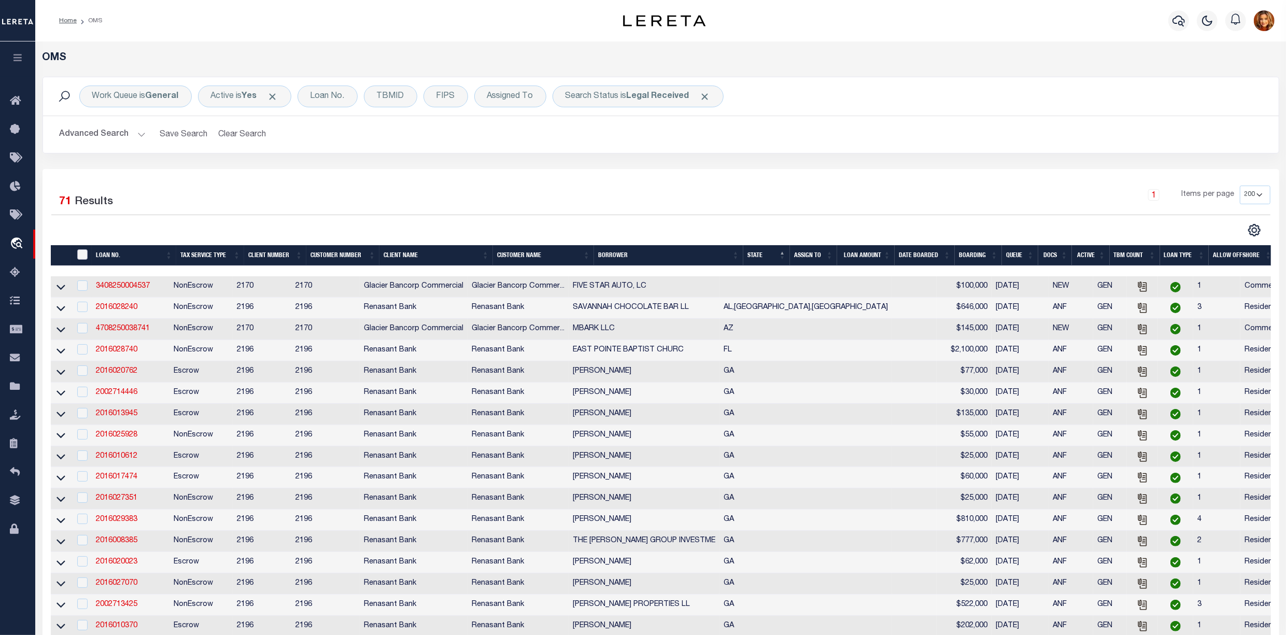
click at [82, 256] on input "" at bounding box center [82, 254] width 10 height 10
checkbox input "true"
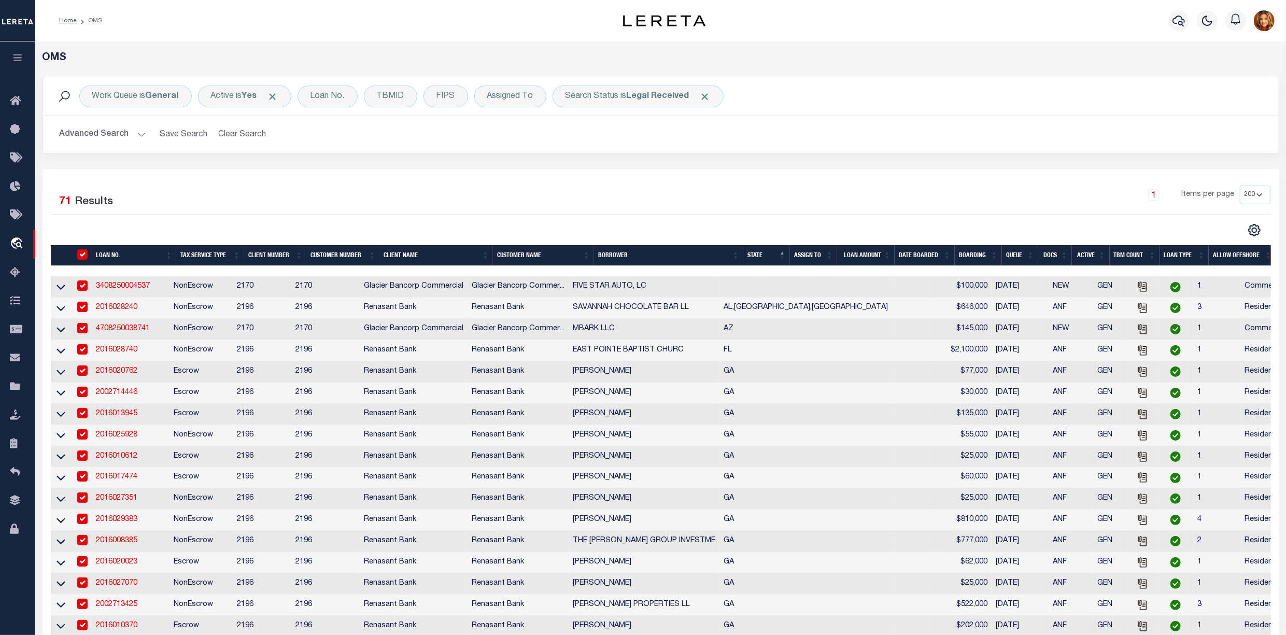
checkbox input "true"
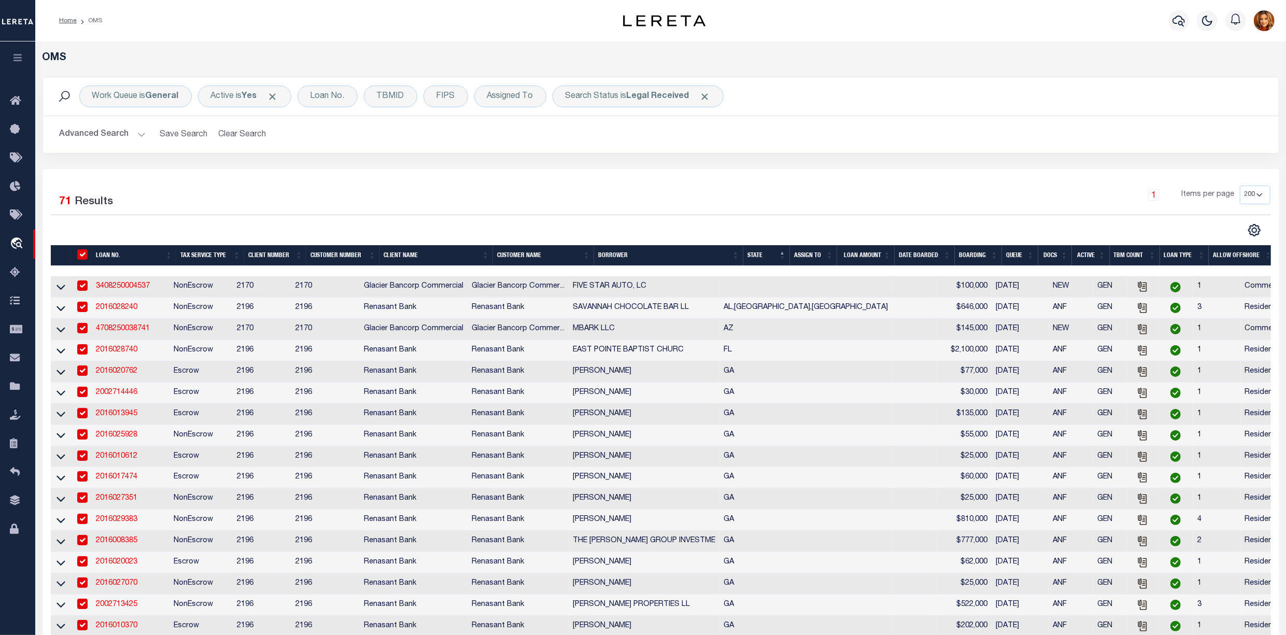
checkbox input "true"
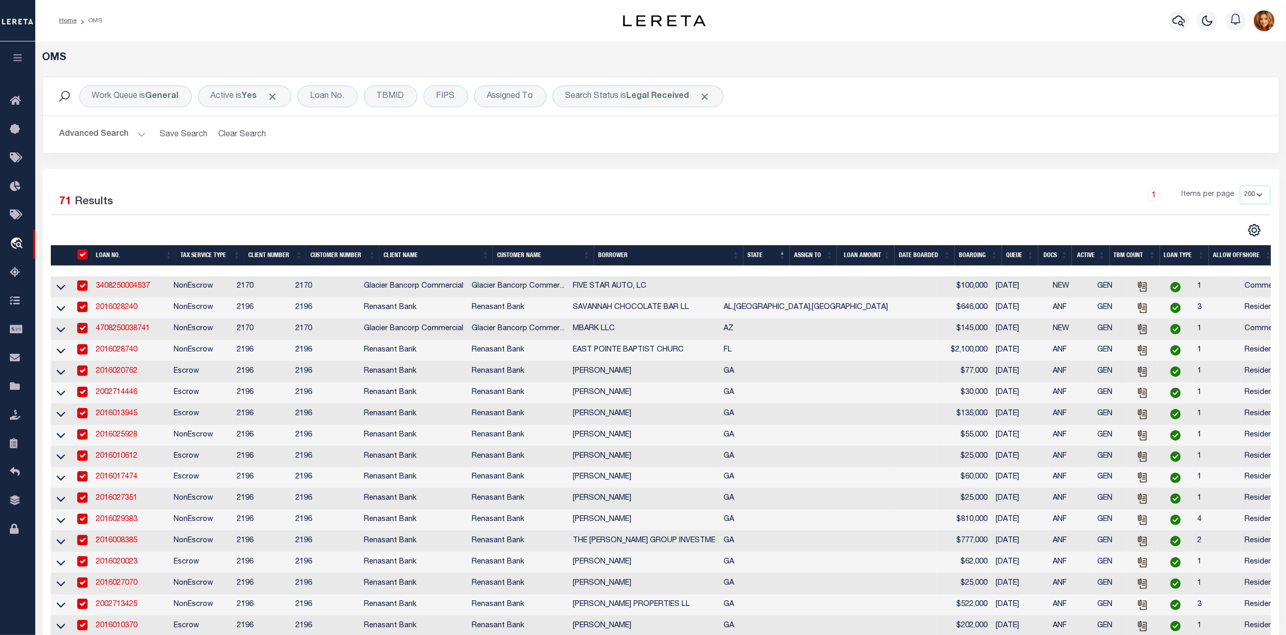
checkbox input "true"
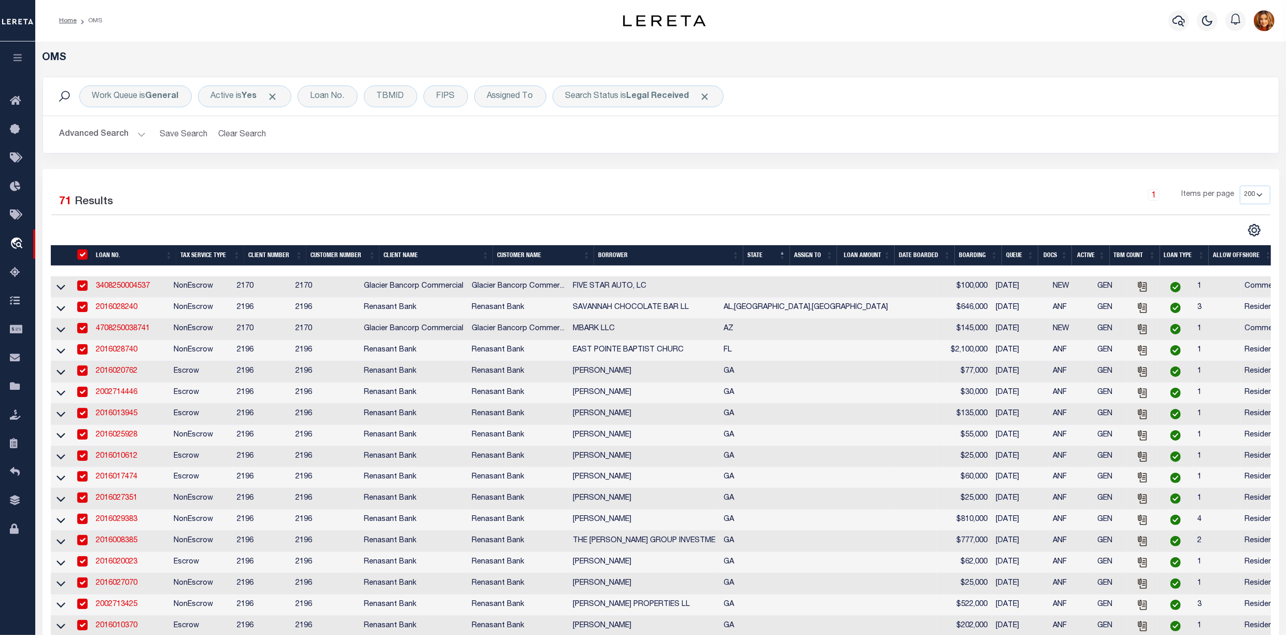
checkbox input "true"
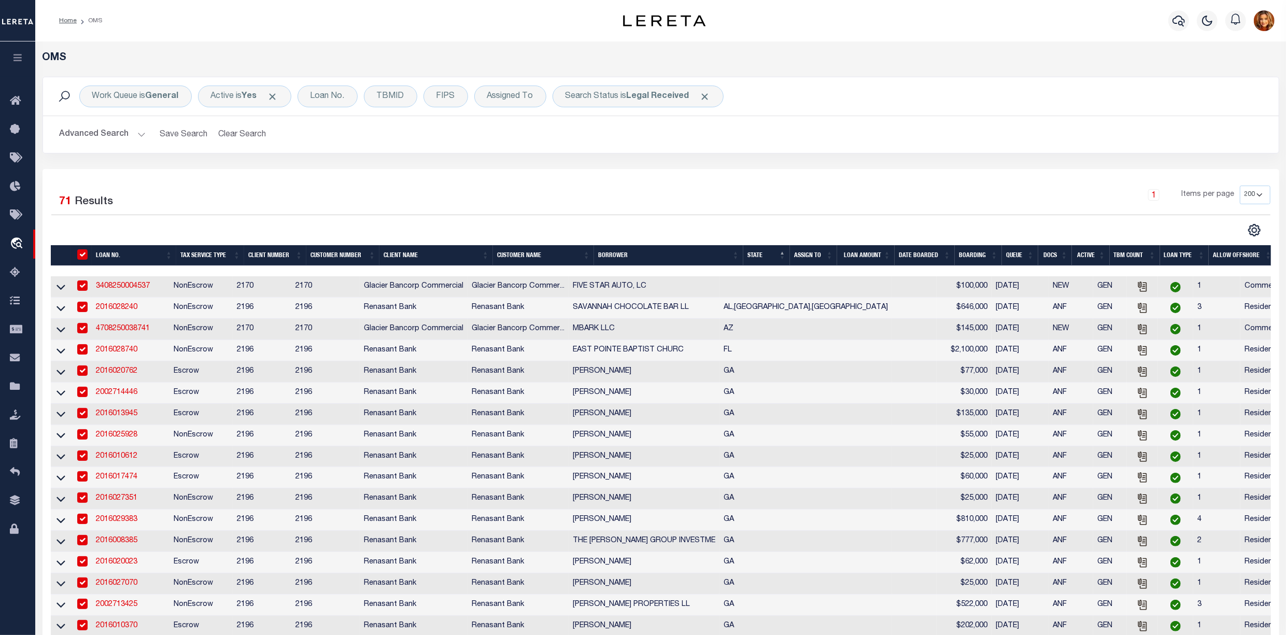
checkbox input "true"
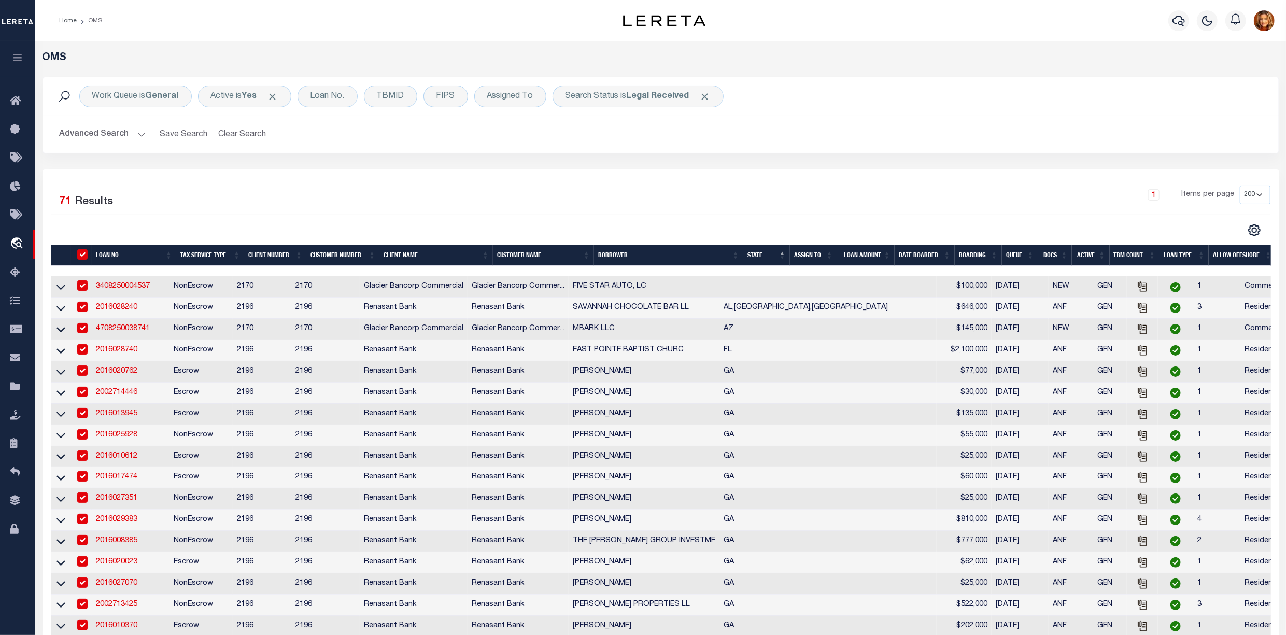
checkbox input "true"
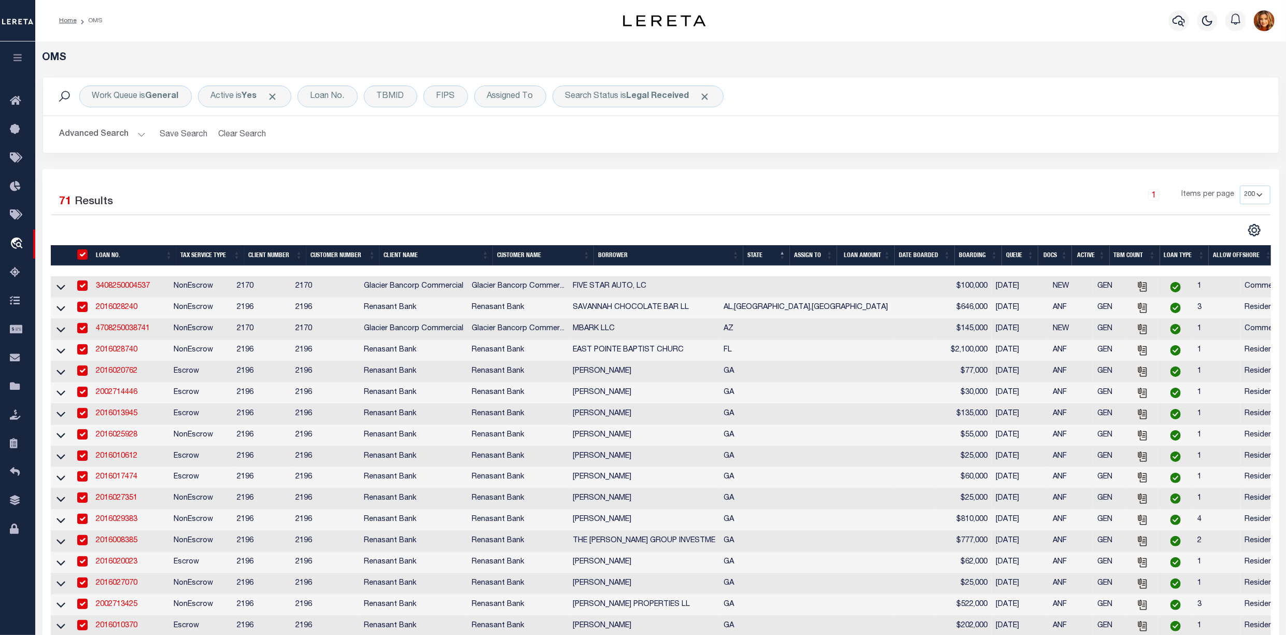
checkbox input "true"
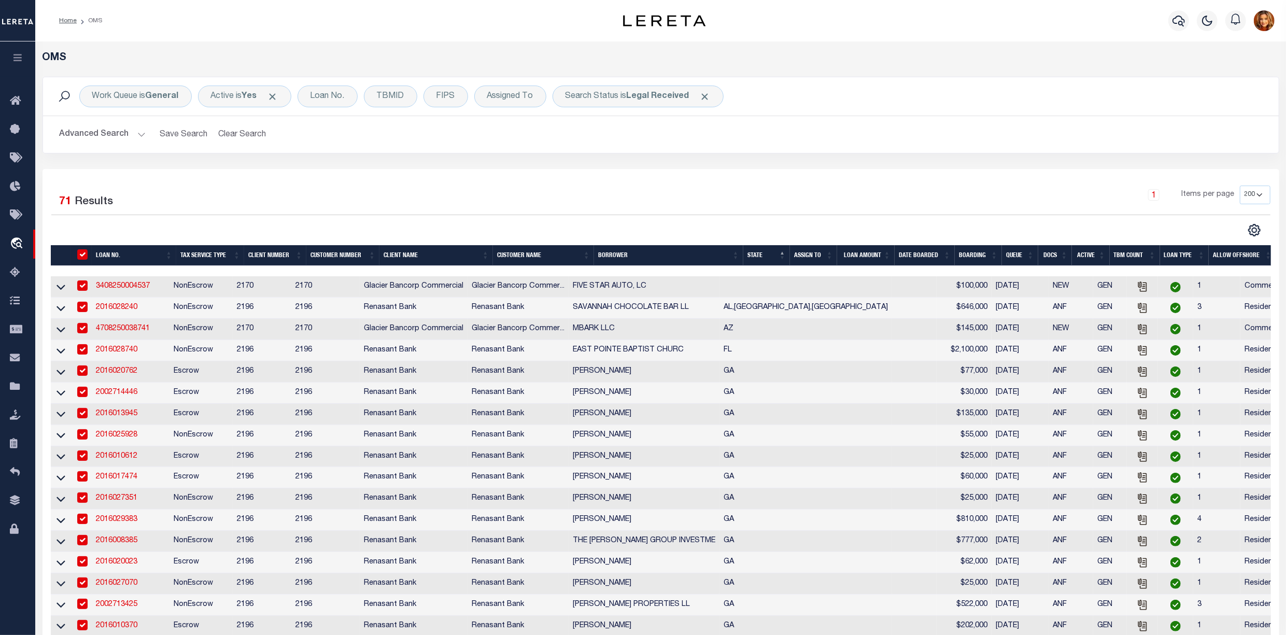
checkbox input "true"
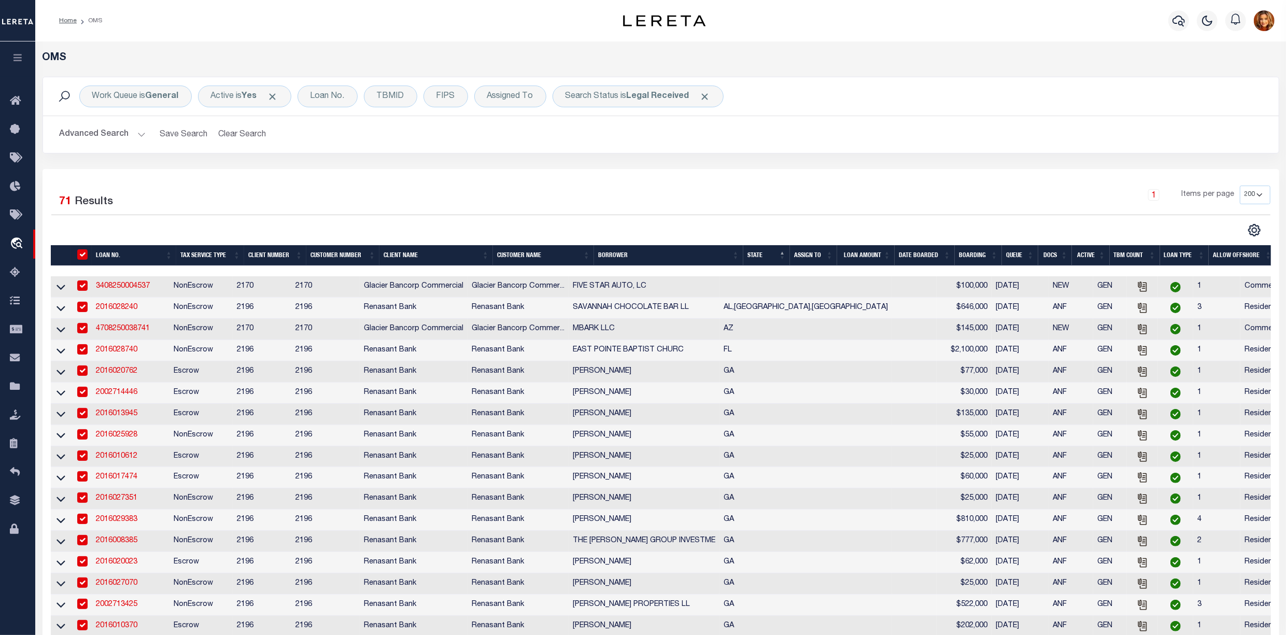
checkbox input "true"
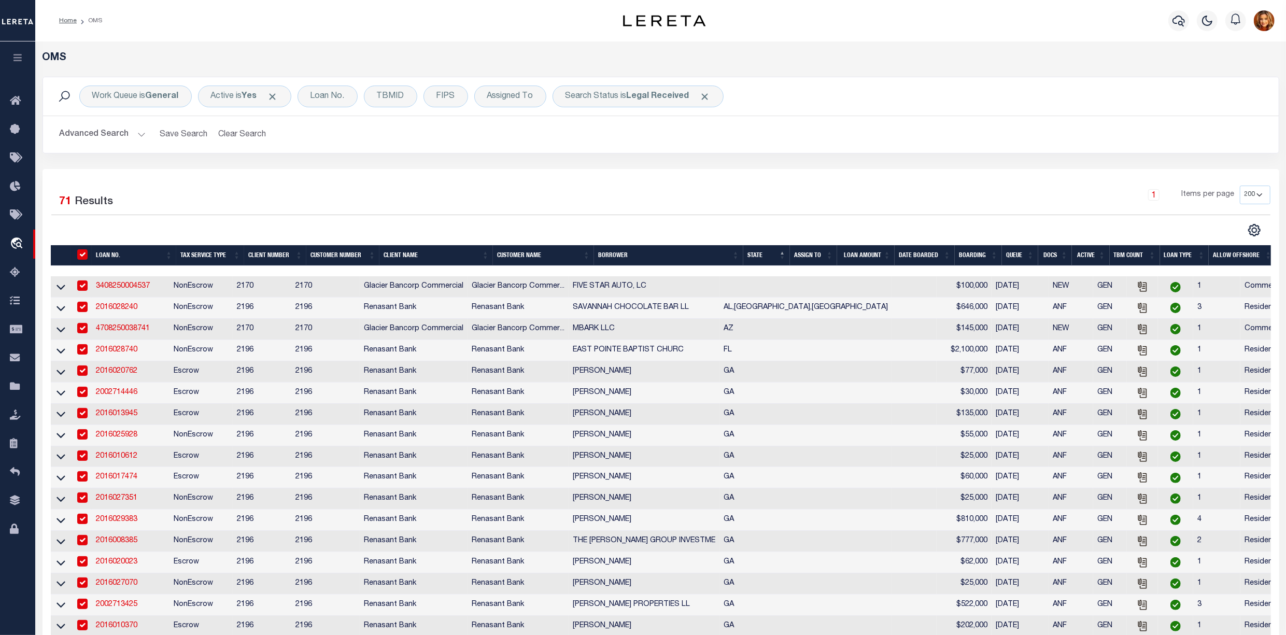
checkbox input "true"
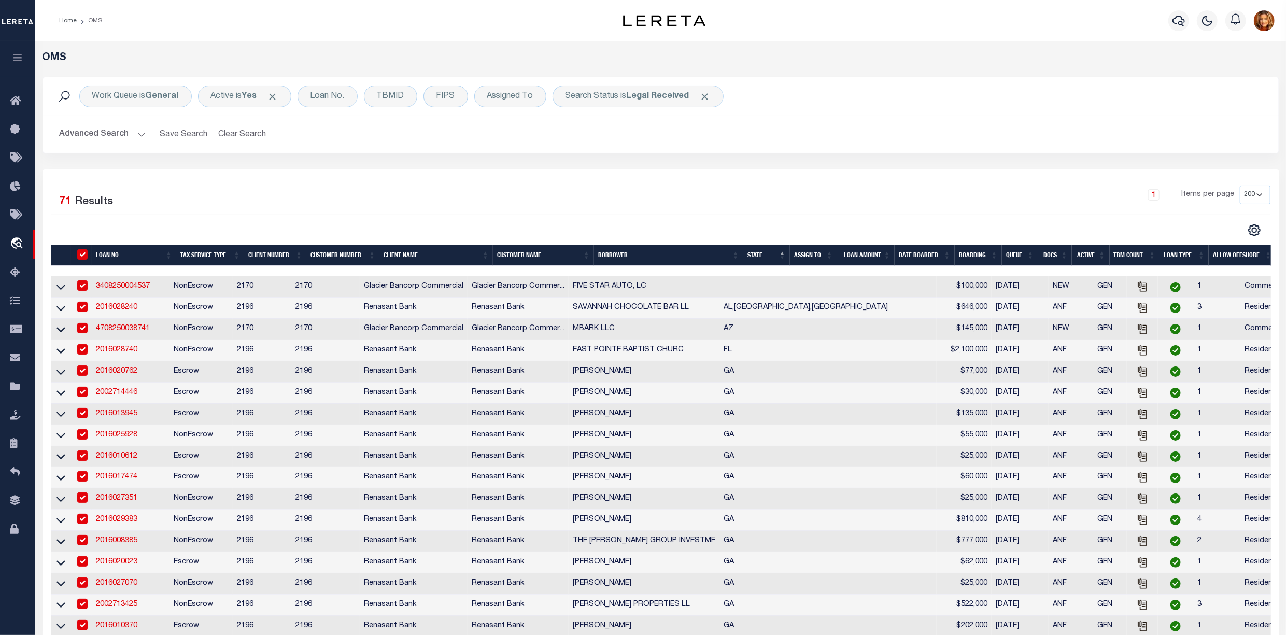
checkbox input "true"
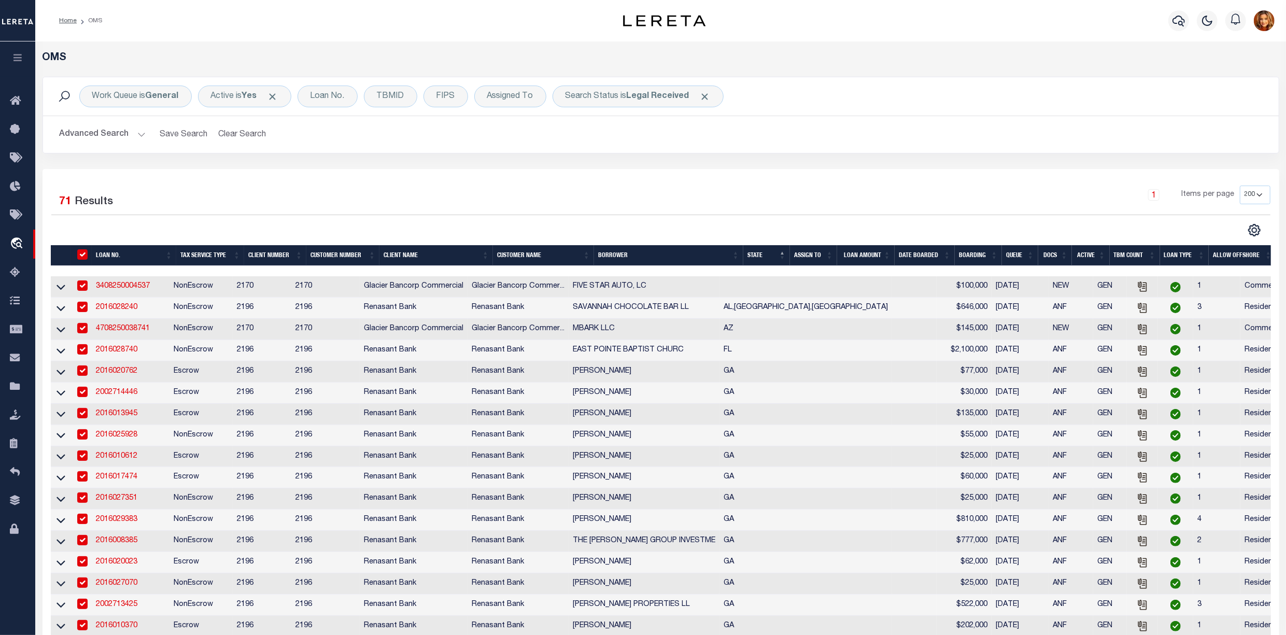
checkbox input "true"
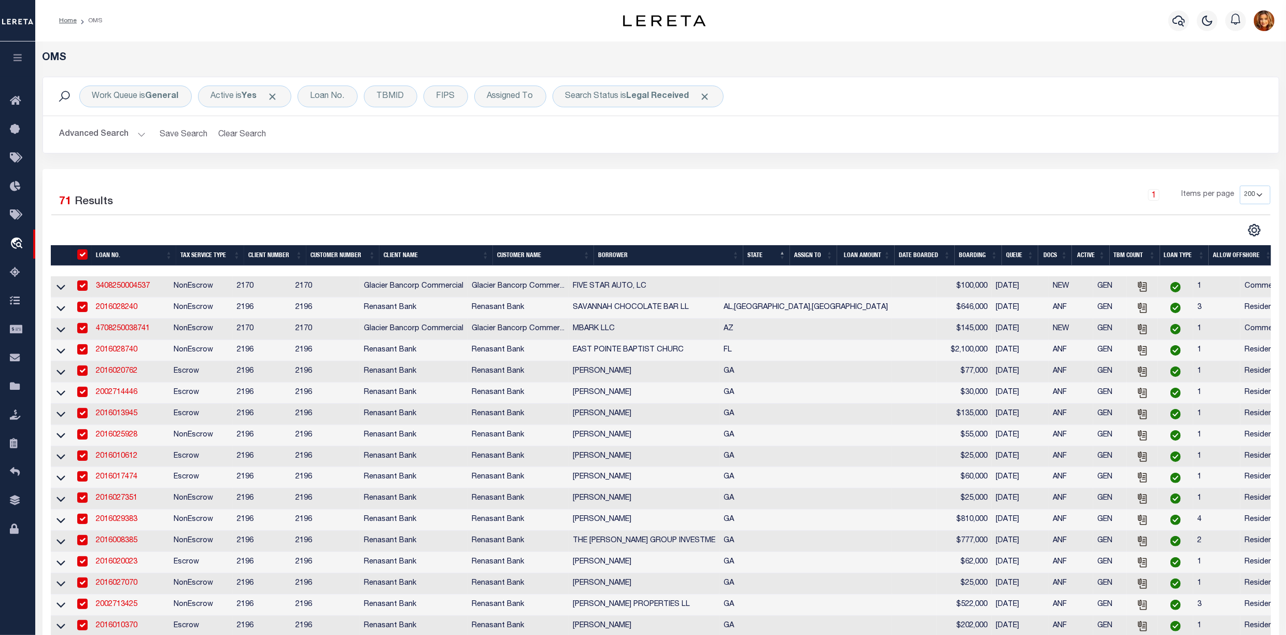
checkbox input "true"
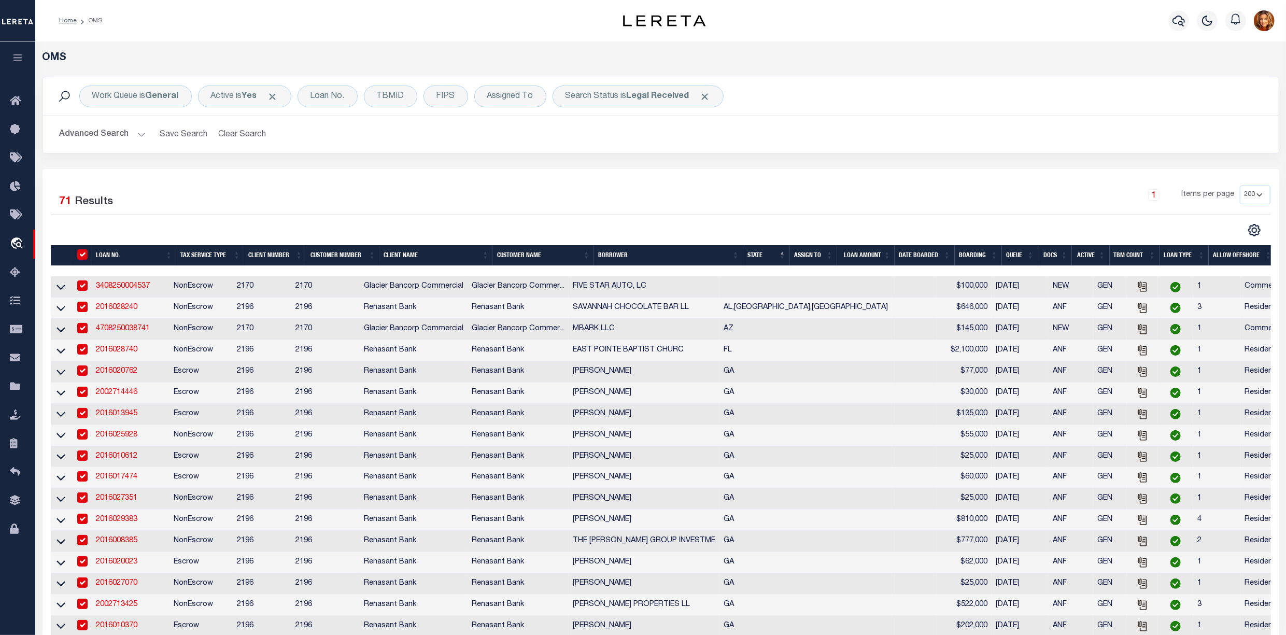
checkbox input "true"
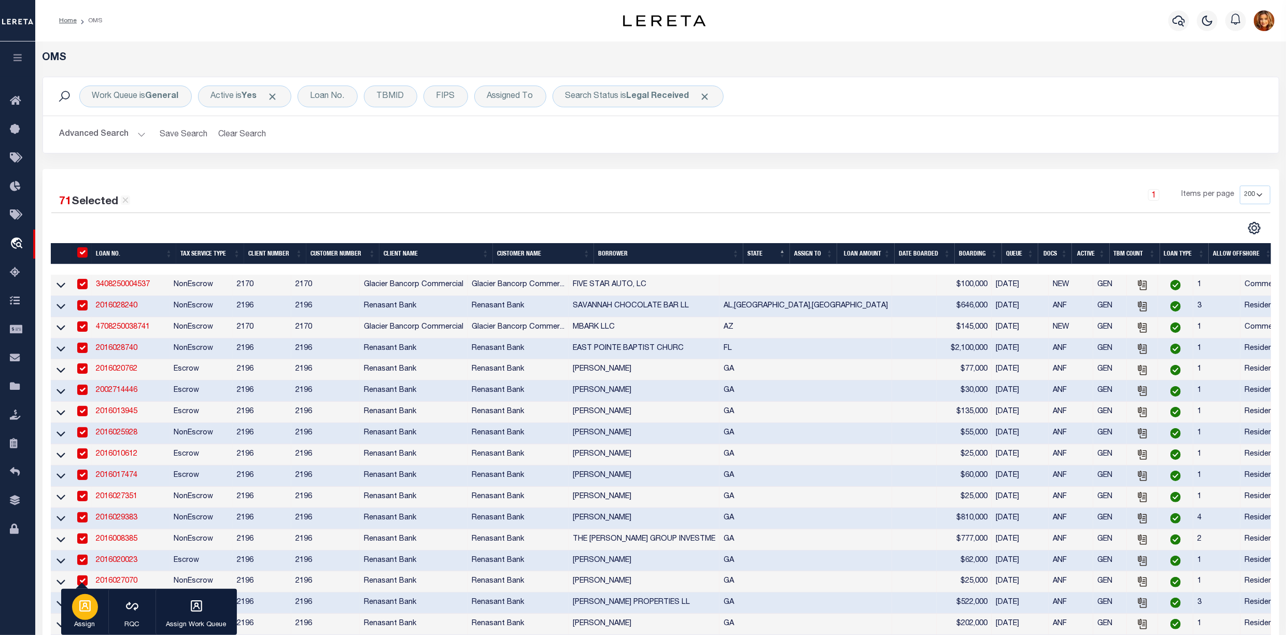
click at [77, 612] on div "button" at bounding box center [85, 607] width 26 height 26
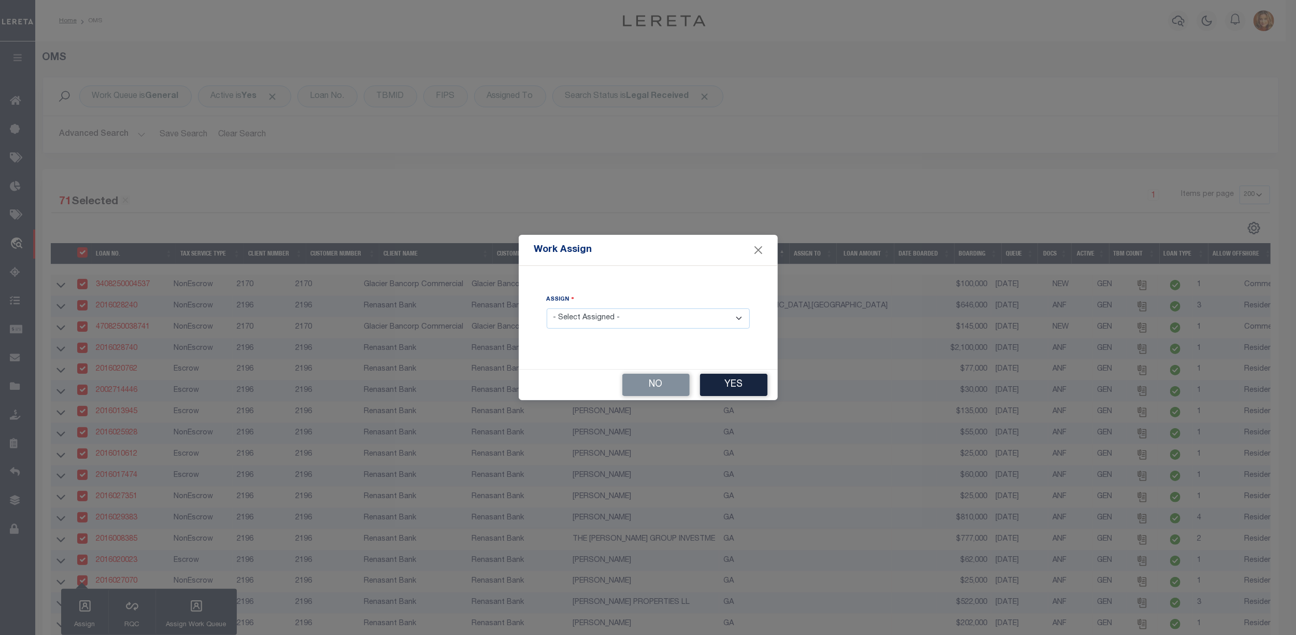
click at [604, 321] on select "- Select Assigned - --Unassigned-- [PERSON_NAME] [PERSON_NAME] [PERSON_NAME] [P…" at bounding box center [648, 318] width 203 height 20
select select "[PERSON_NAME]"
click at [547, 308] on select "- Select Assigned - --Unassigned-- [PERSON_NAME] [PERSON_NAME] [PERSON_NAME] [P…" at bounding box center [648, 318] width 203 height 20
click at [733, 388] on button "Yes" at bounding box center [733, 385] width 67 height 22
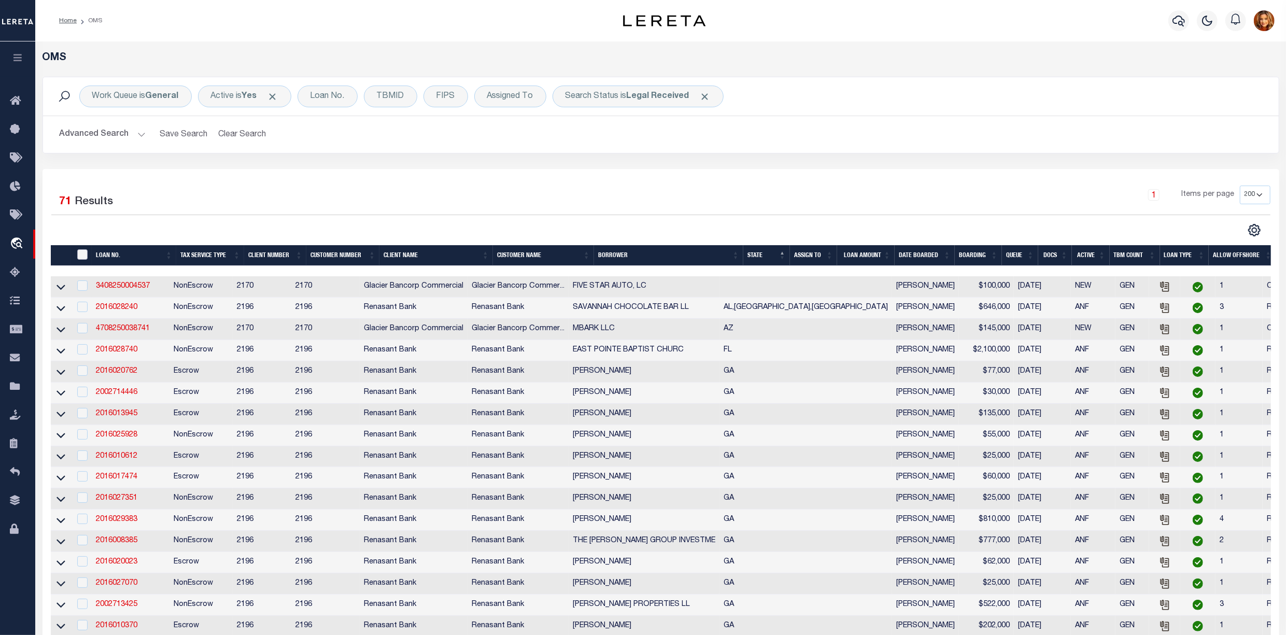
click at [82, 249] on th "" at bounding box center [81, 255] width 21 height 21
click at [86, 257] on input "" at bounding box center [82, 254] width 10 height 10
checkbox input "true"
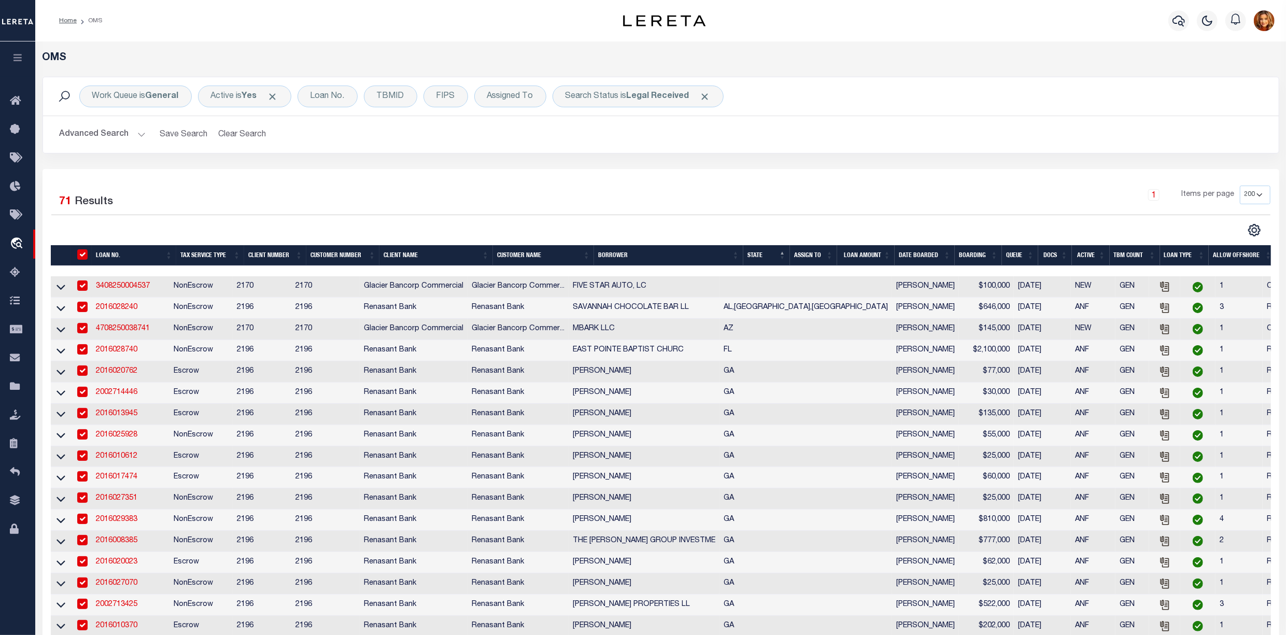
checkbox input "true"
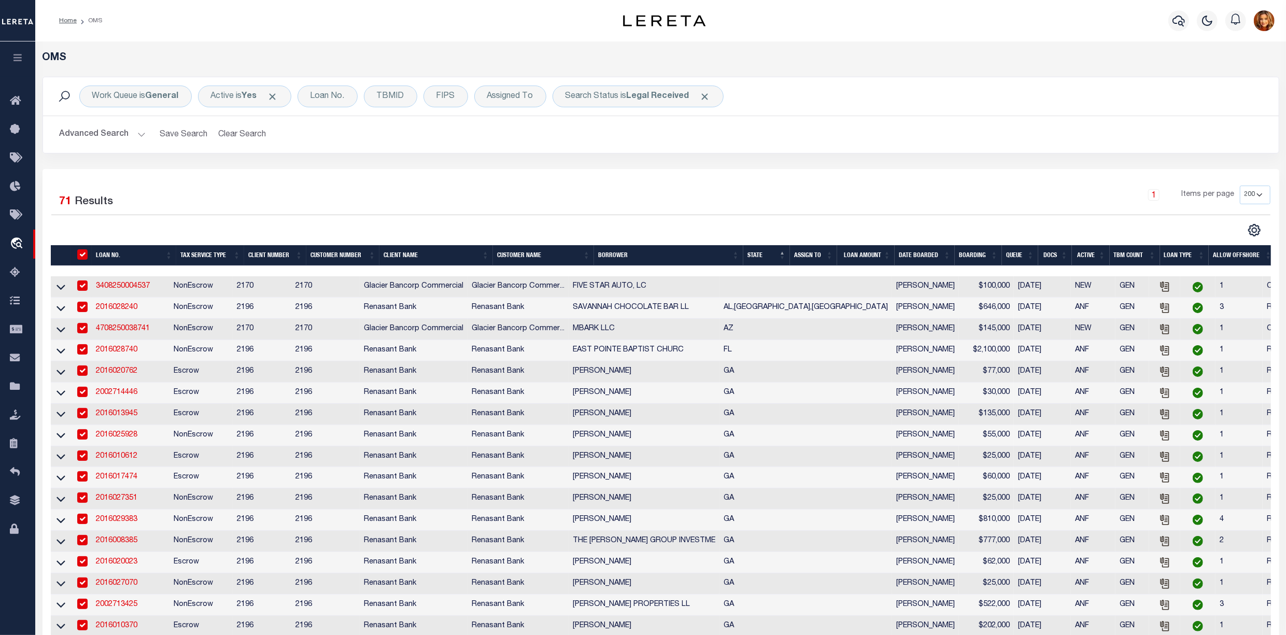
checkbox input "true"
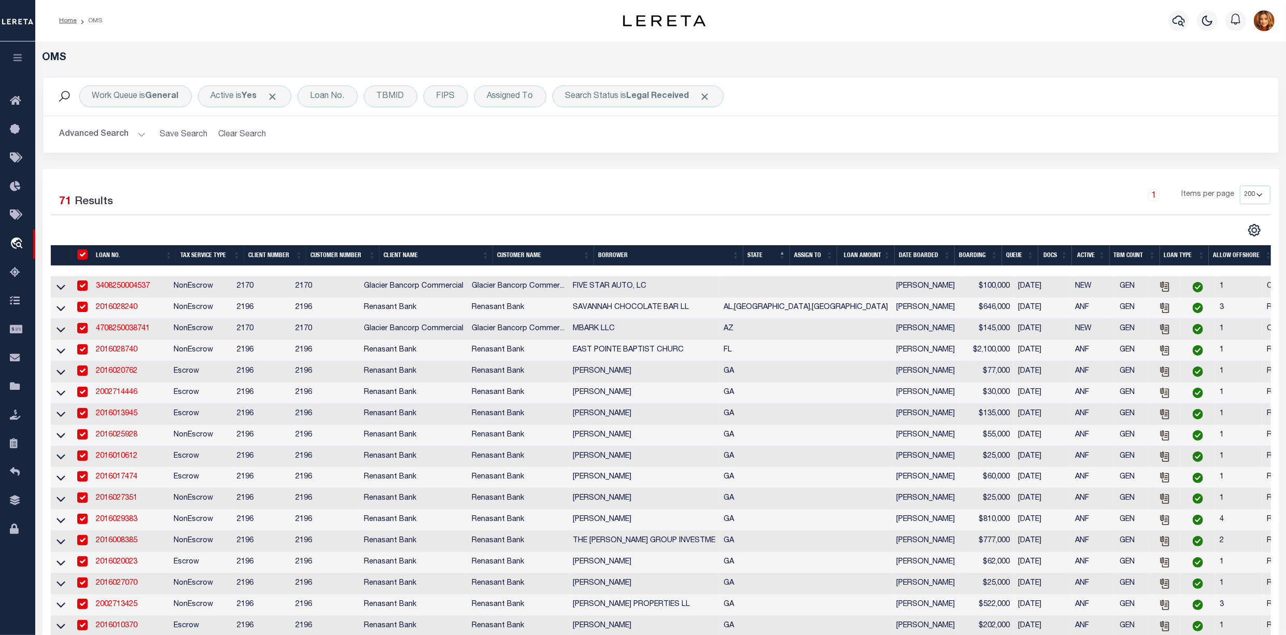
checkbox input "true"
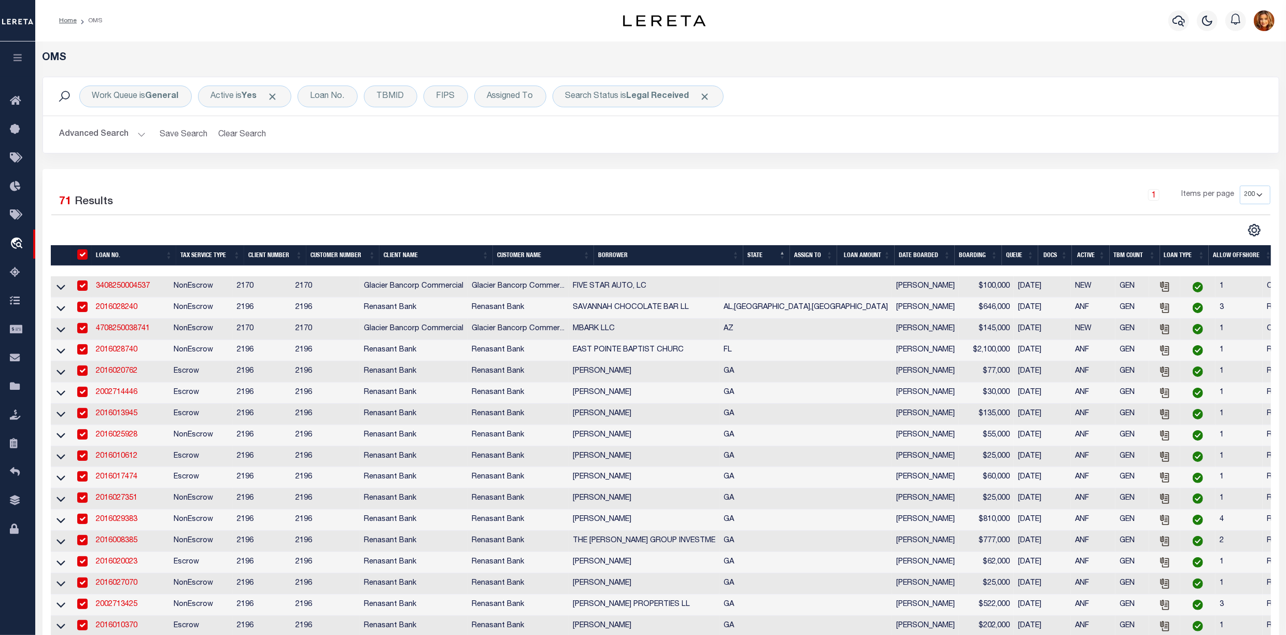
checkbox input "true"
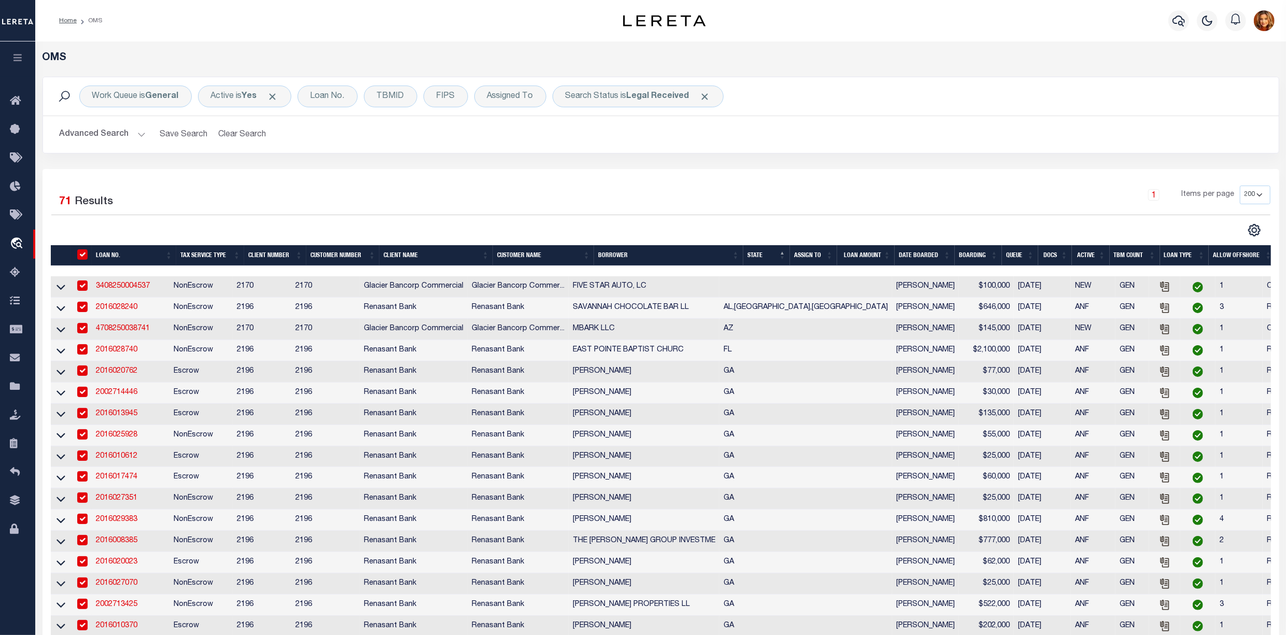
checkbox input "true"
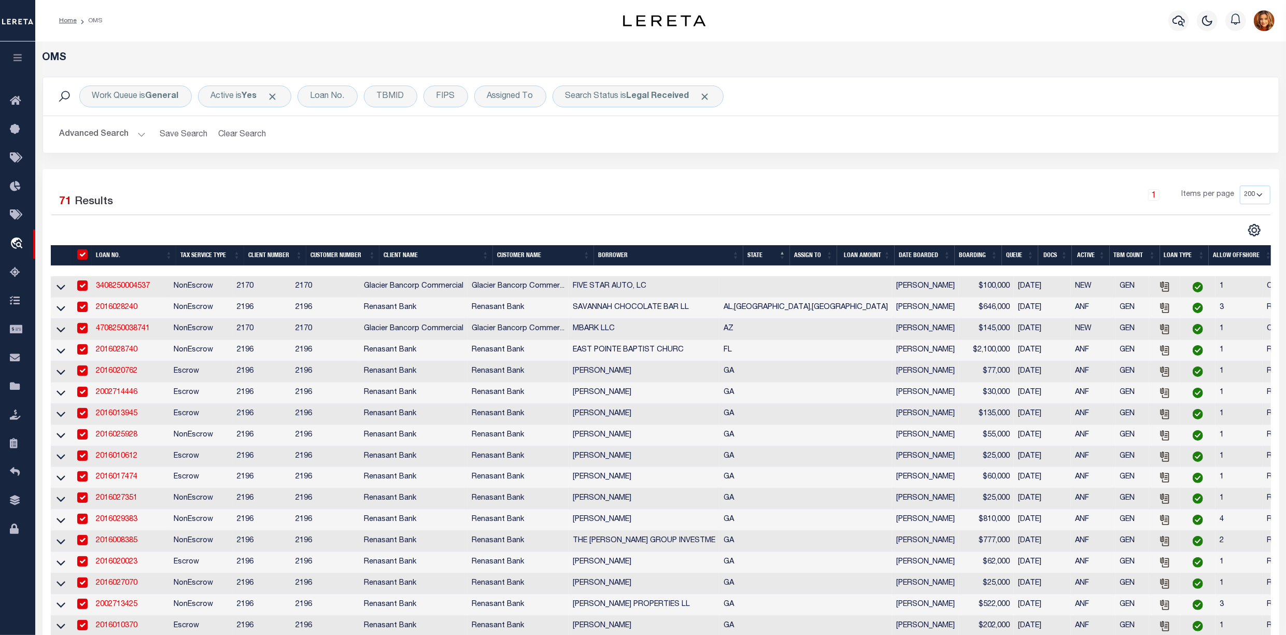
checkbox input "true"
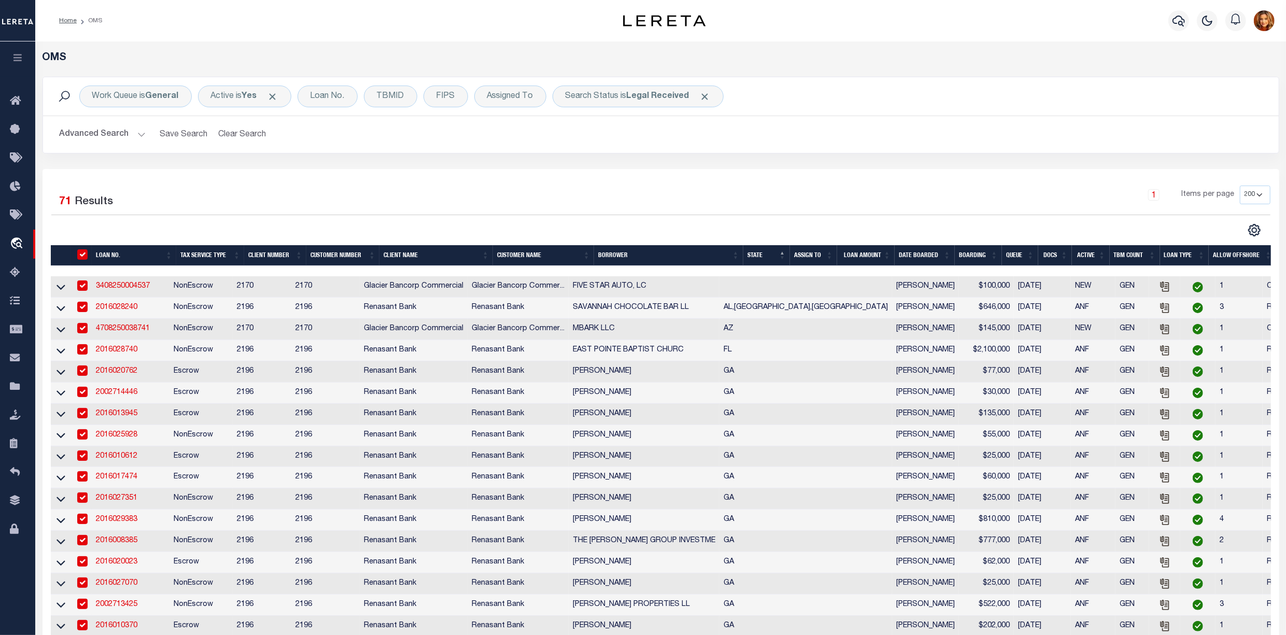
checkbox input "true"
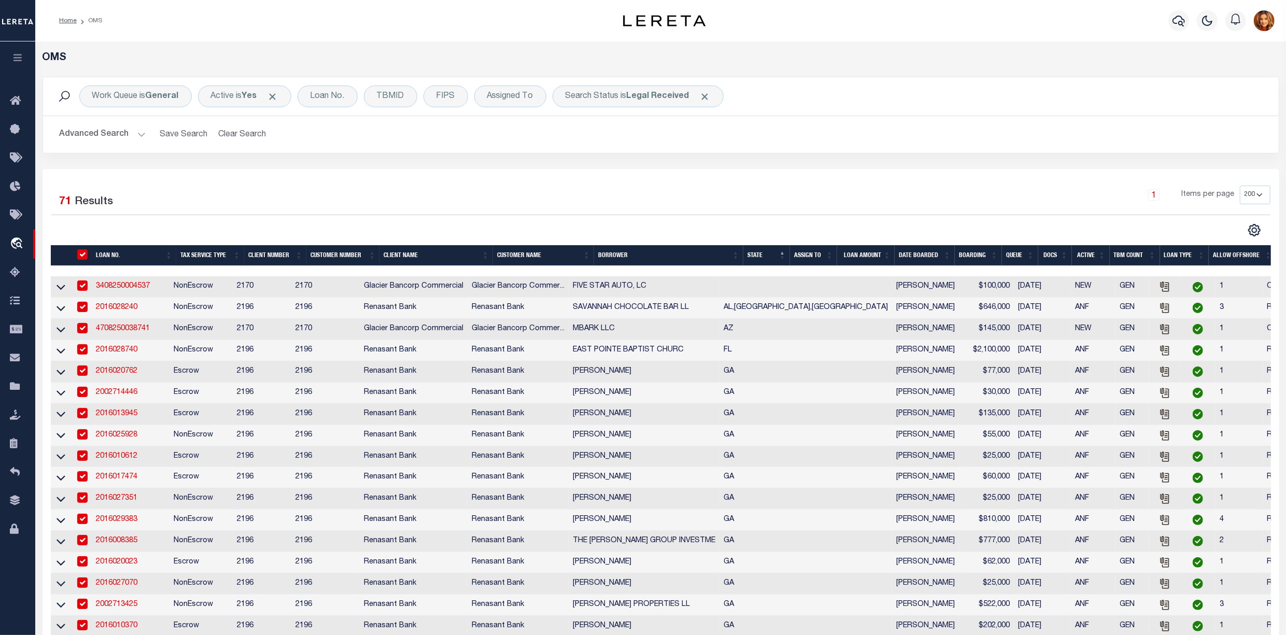
checkbox input "true"
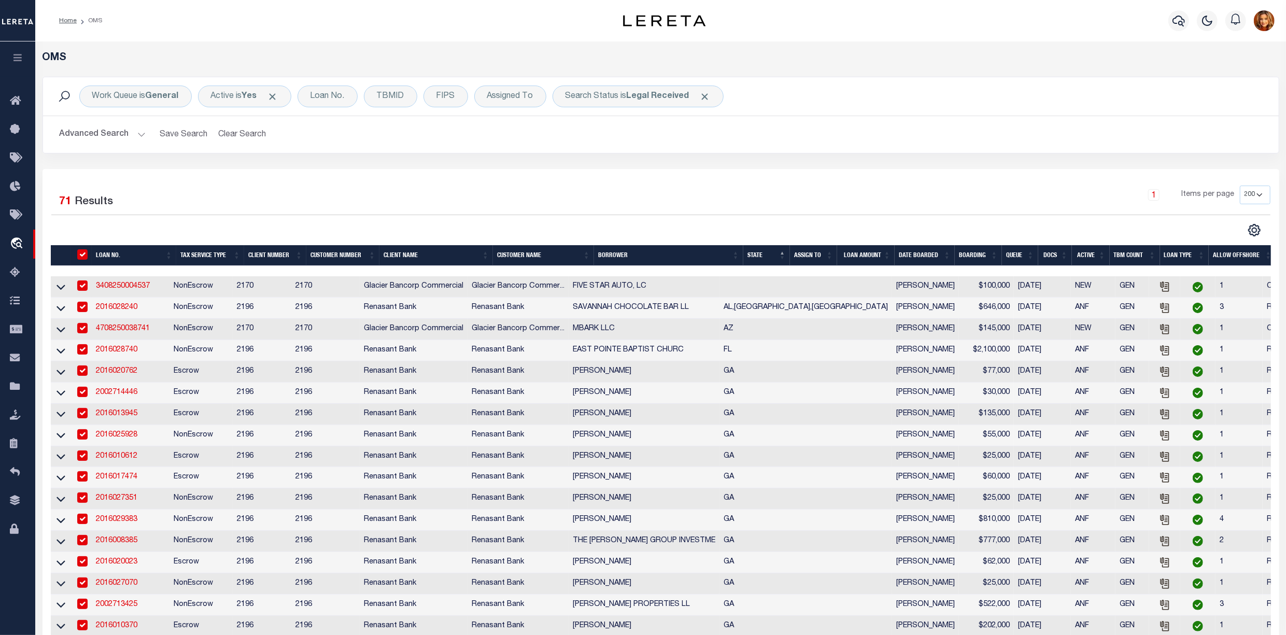
checkbox input "true"
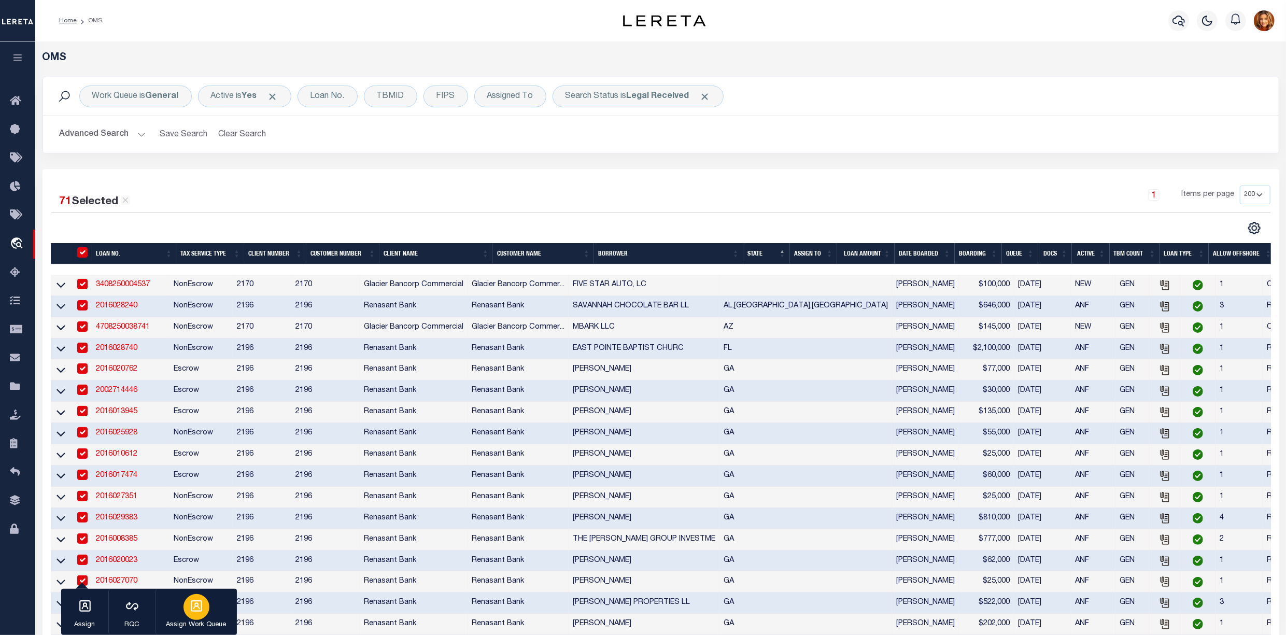
click at [193, 610] on icon "button" at bounding box center [196, 605] width 13 height 13
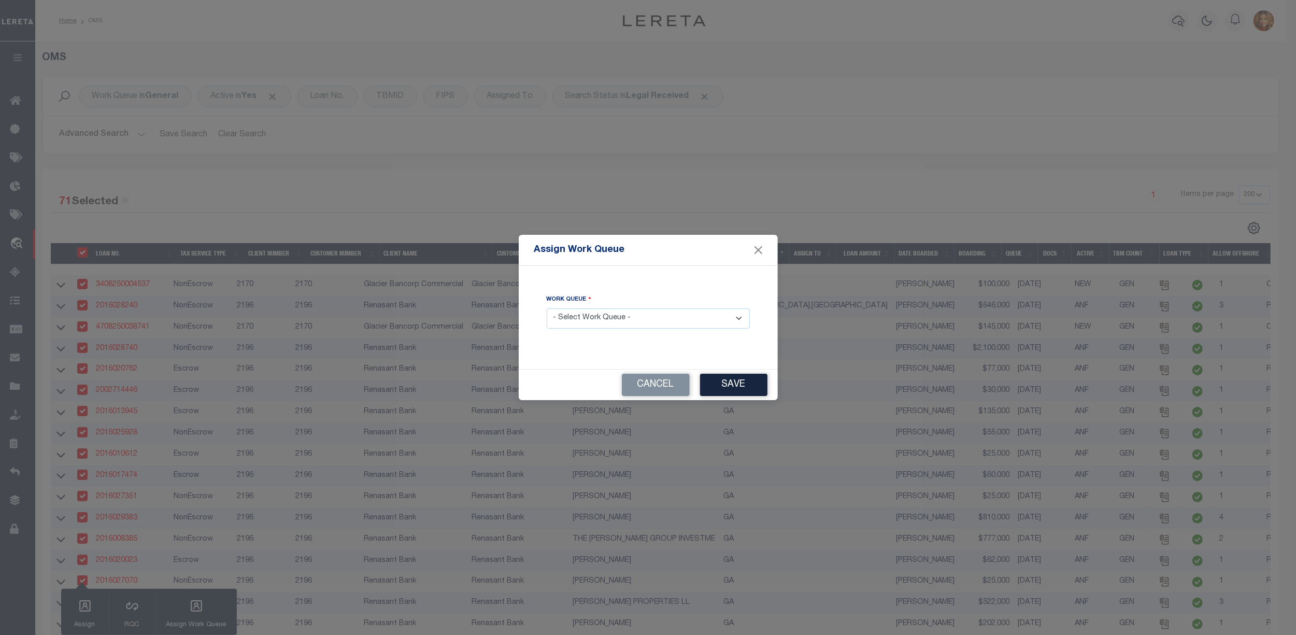
click at [629, 320] on select "- Select Work Queue - factRSystems General ThoughtFocus" at bounding box center [648, 318] width 203 height 20
click at [547, 308] on select "- Select Work Queue - factRSystems General ThoughtFocus" at bounding box center [648, 318] width 203 height 20
click at [739, 386] on button "Save" at bounding box center [733, 385] width 67 height 22
